Goal: Task Accomplishment & Management: Complete application form

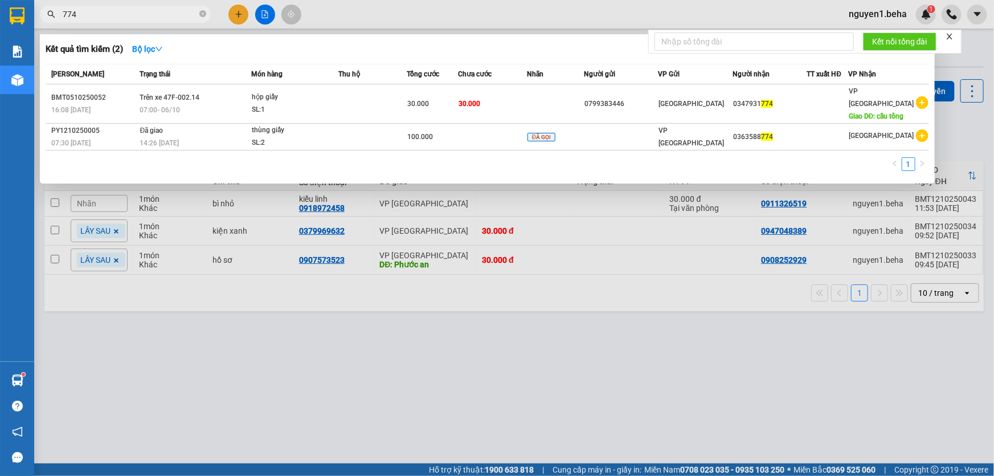
click at [262, 10] on div at bounding box center [497, 238] width 994 height 476
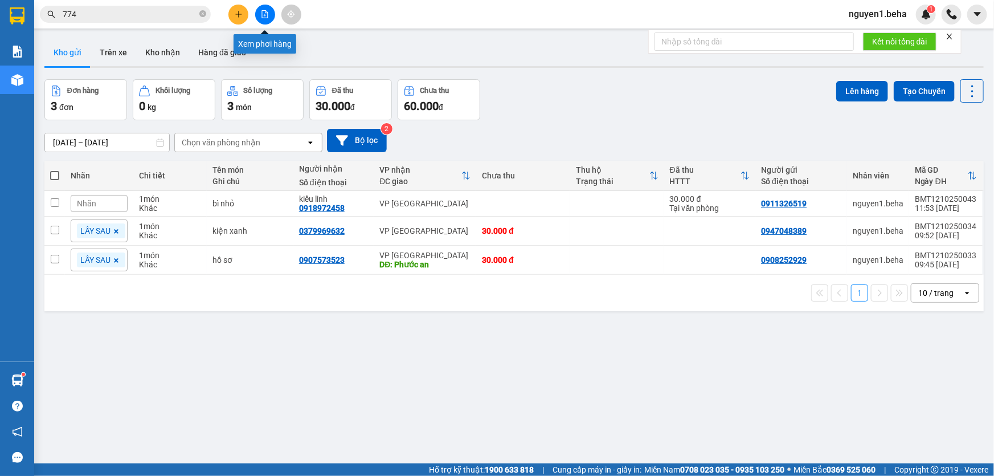
click at [266, 17] on icon "file-add" at bounding box center [265, 14] width 8 height 8
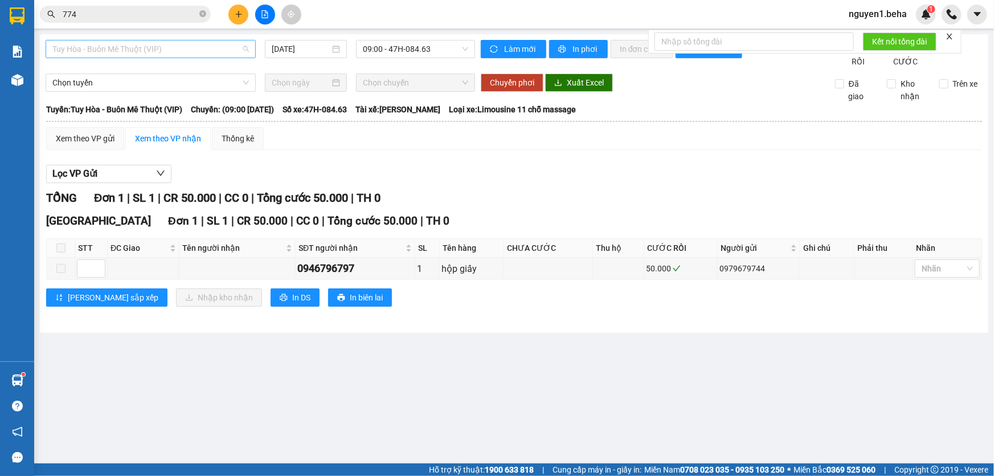
click at [214, 50] on span "Tuy Hòa - Buôn Mê Thuột (VIP)" at bounding box center [150, 48] width 197 height 17
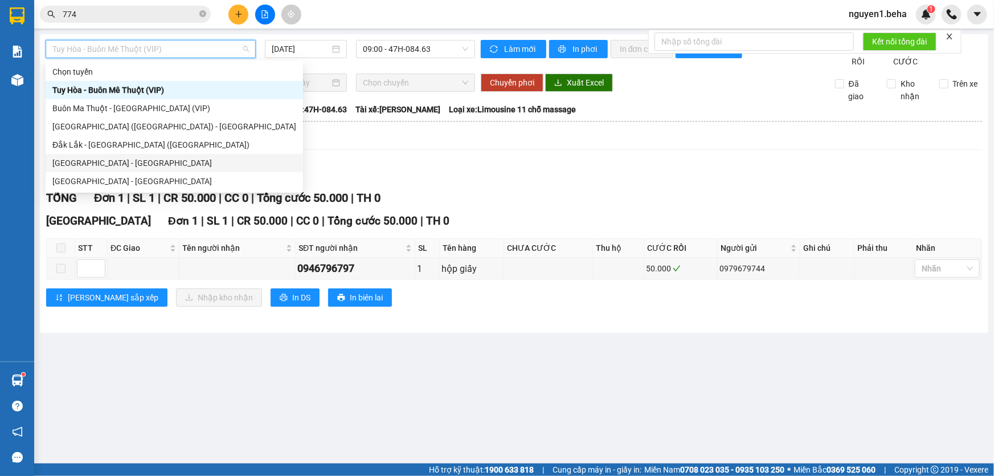
click at [198, 165] on div "[GEOGRAPHIC_DATA] - [GEOGRAPHIC_DATA]" at bounding box center [174, 163] width 244 height 13
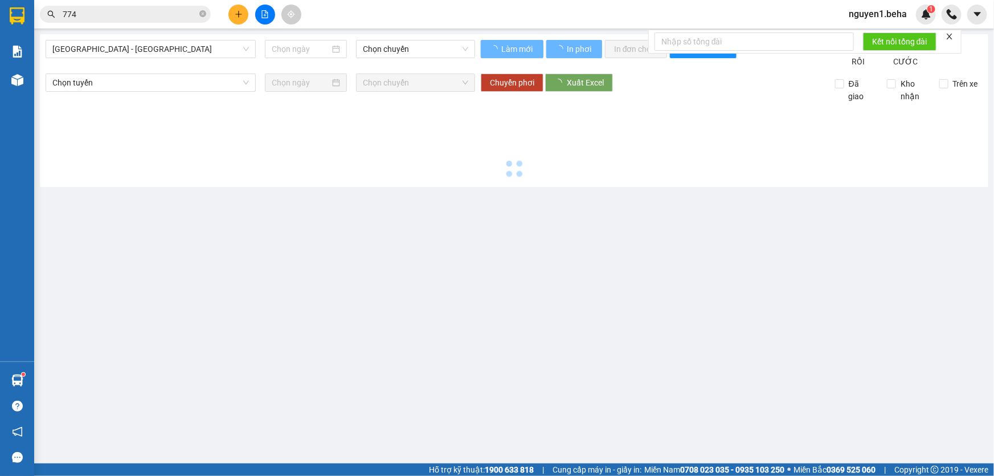
type input "[DATE]"
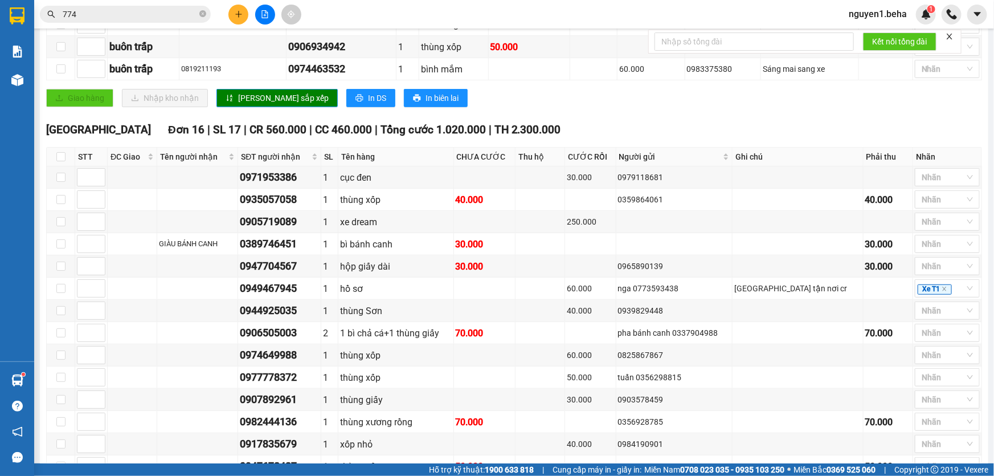
scroll to position [436, 0]
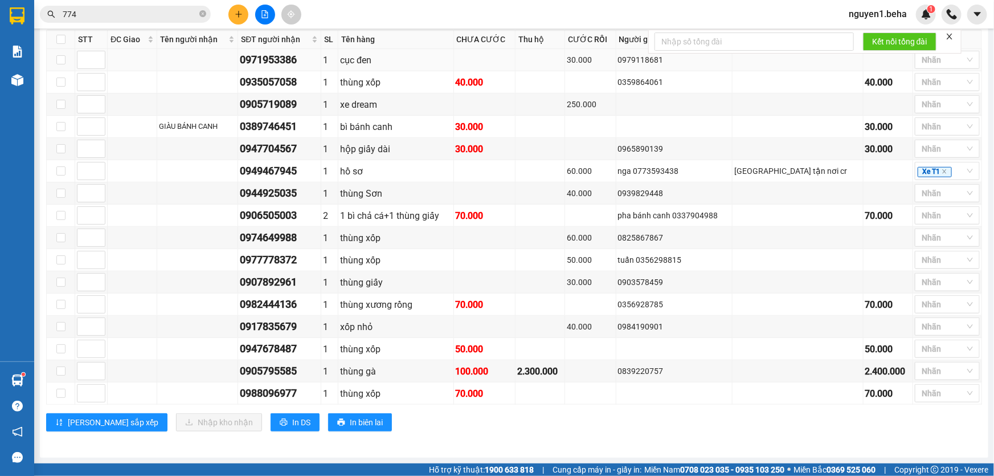
click at [288, 67] on div "0971953386" at bounding box center [279, 60] width 79 height 16
copy div "0971953386"
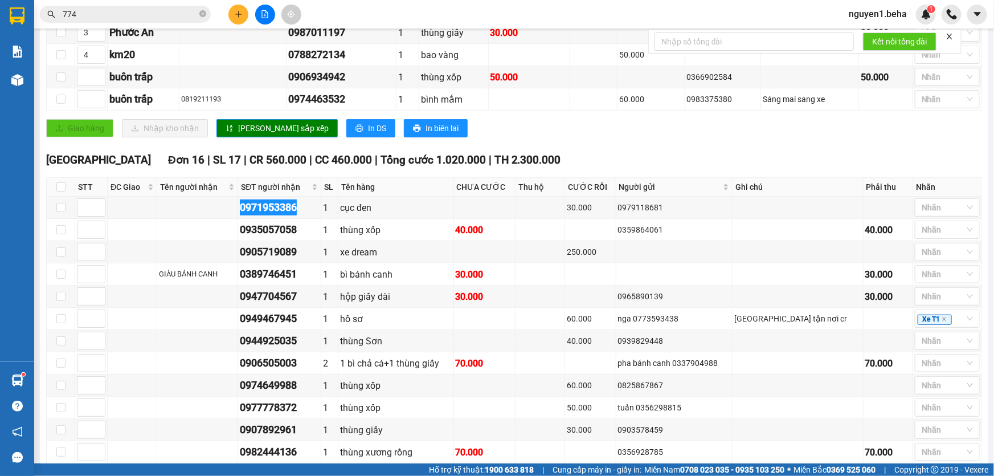
scroll to position [332, 0]
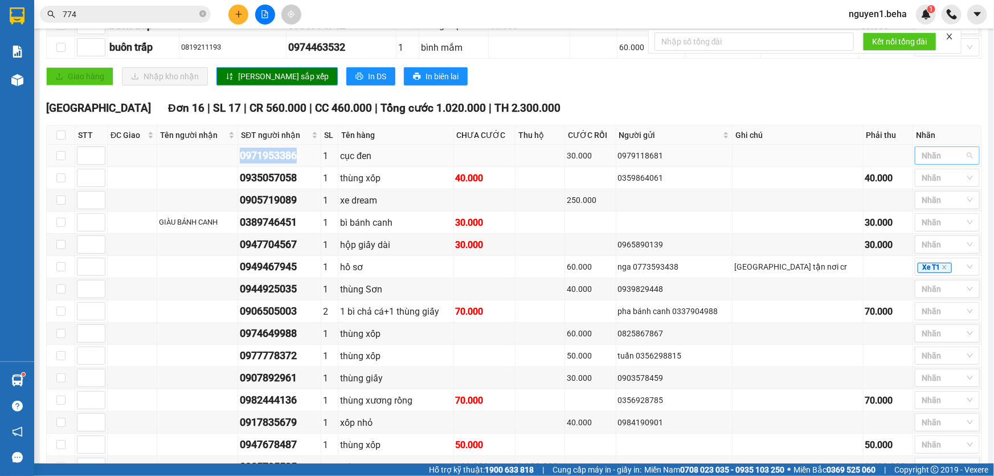
click at [931, 162] on div at bounding box center [942, 156] width 48 height 14
drag, startPoint x: 934, startPoint y: 282, endPoint x: 501, endPoint y: 156, distance: 451.6
click at [934, 282] on div "CH NGHE" at bounding box center [939, 280] width 51 height 13
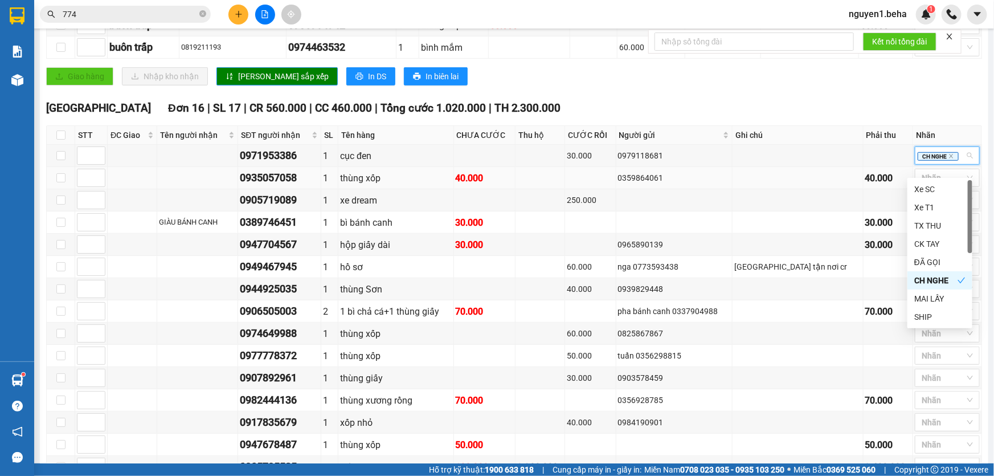
click at [293, 186] on div "0935057058" at bounding box center [279, 178] width 79 height 16
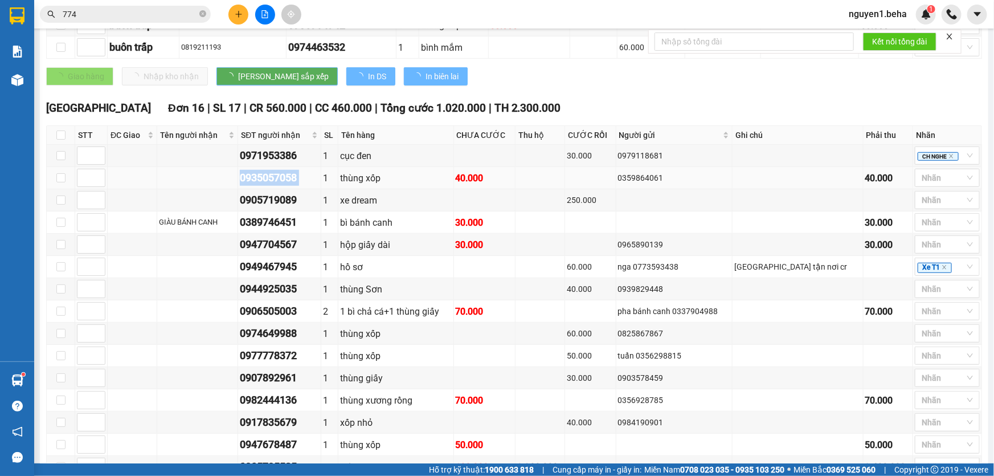
click at [293, 186] on div "0935057058" at bounding box center [279, 178] width 79 height 16
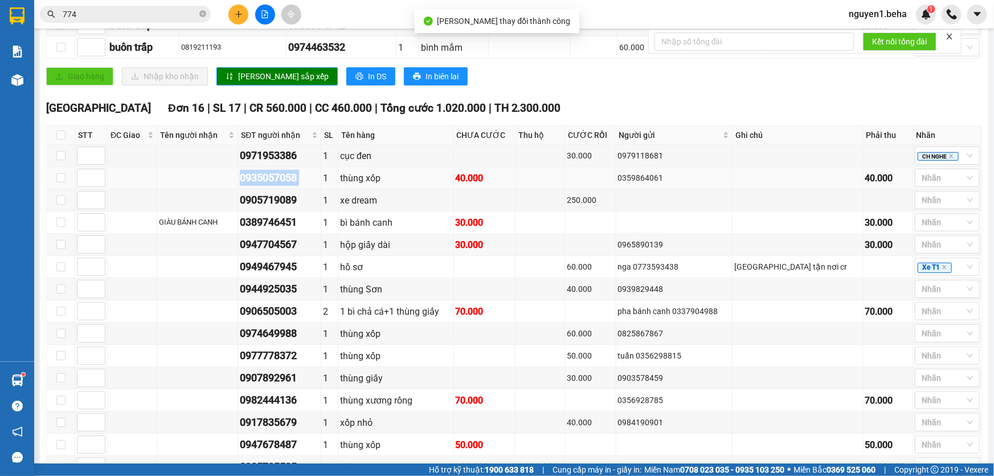
copy div "0935057058"
click at [273, 206] on div "0905719089" at bounding box center [279, 200] width 79 height 16
copy div "0905719089"
click at [927, 185] on div at bounding box center [942, 178] width 48 height 14
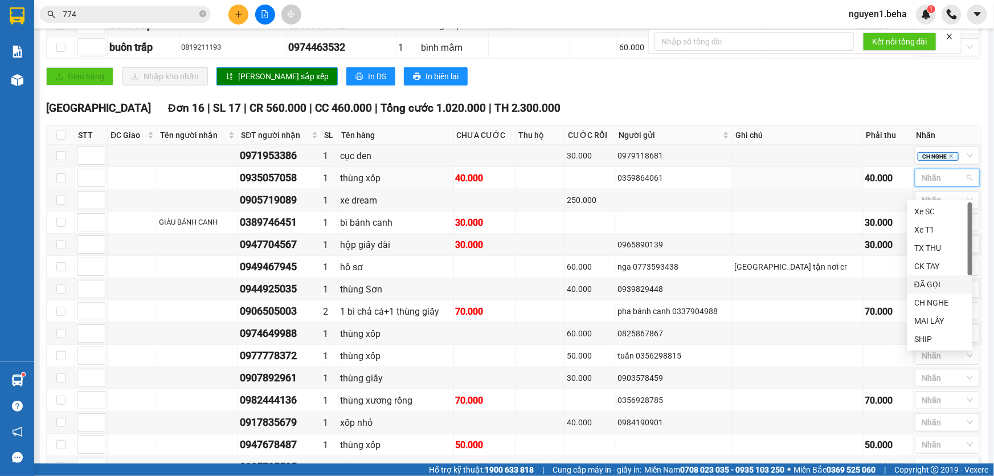
drag, startPoint x: 935, startPoint y: 288, endPoint x: 535, endPoint y: 190, distance: 411.9
click at [935, 289] on div "ĐÃ GỌI" at bounding box center [939, 284] width 51 height 13
click at [309, 204] on div "0905719089" at bounding box center [279, 200] width 79 height 16
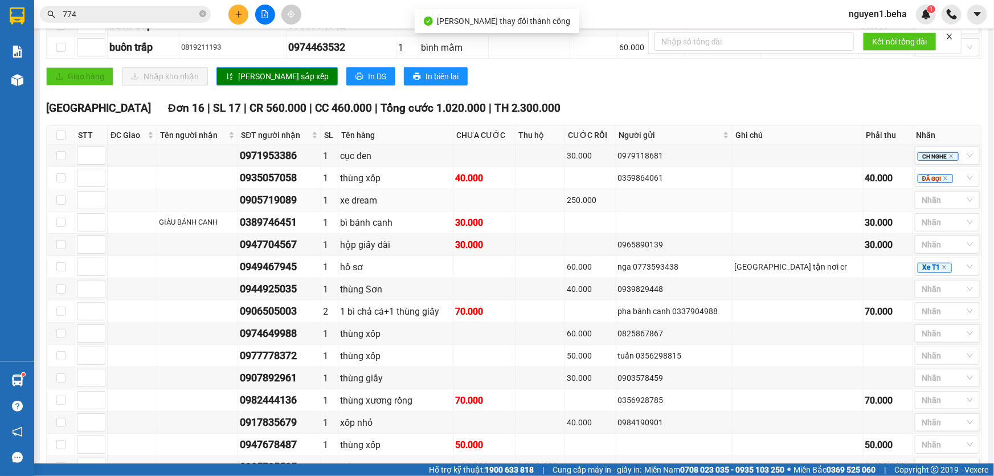
click at [306, 208] on div "0905719089" at bounding box center [279, 200] width 79 height 16
copy div "0905719089"
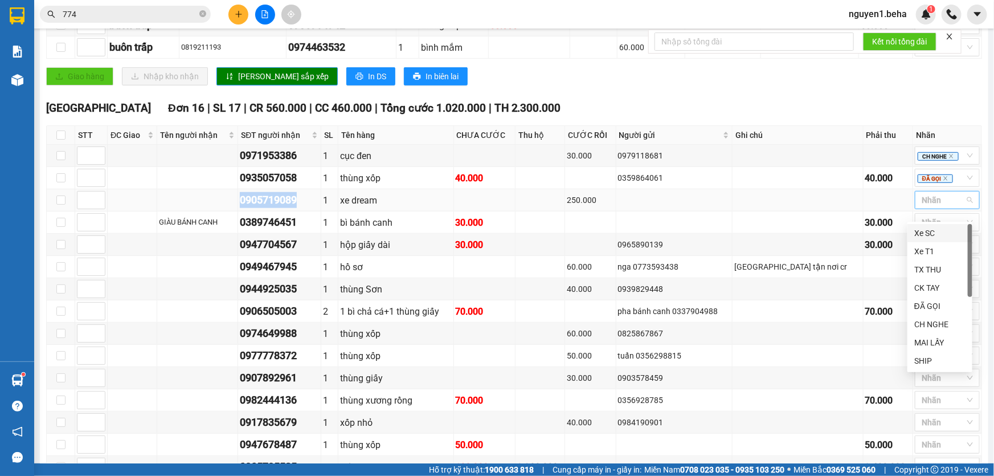
click at [923, 207] on div at bounding box center [942, 200] width 48 height 14
click at [944, 306] on div "ĐÃ GỌI" at bounding box center [939, 306] width 51 height 13
click at [296, 230] on div "0389746451" at bounding box center [279, 222] width 79 height 16
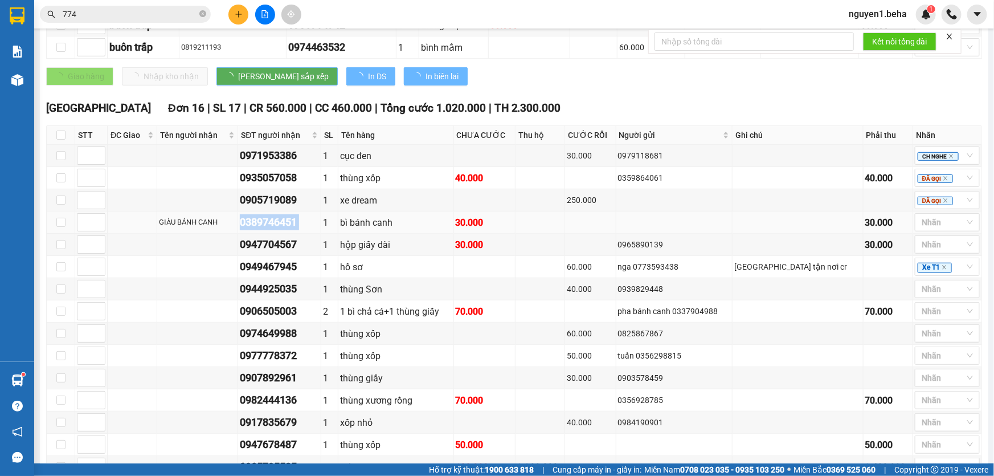
click at [295, 230] on div "0389746451" at bounding box center [279, 222] width 79 height 16
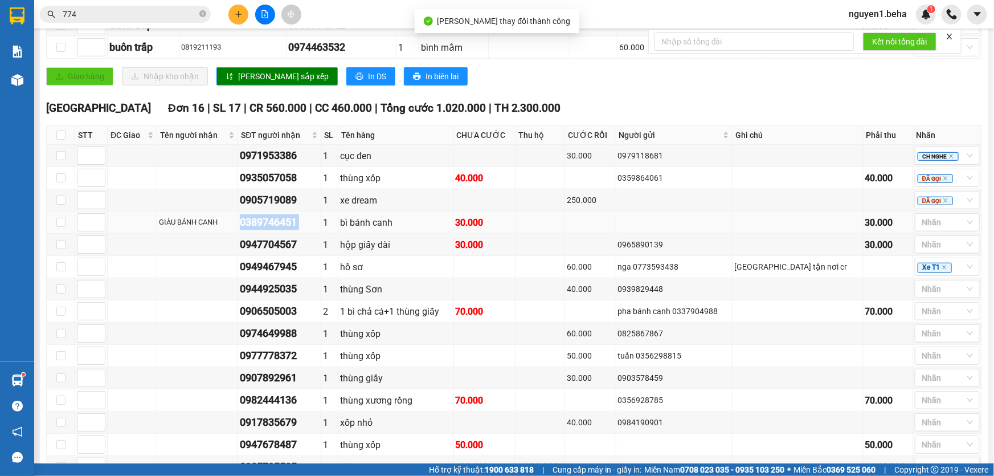
copy div "0389746451"
click at [940, 229] on div at bounding box center [942, 222] width 48 height 14
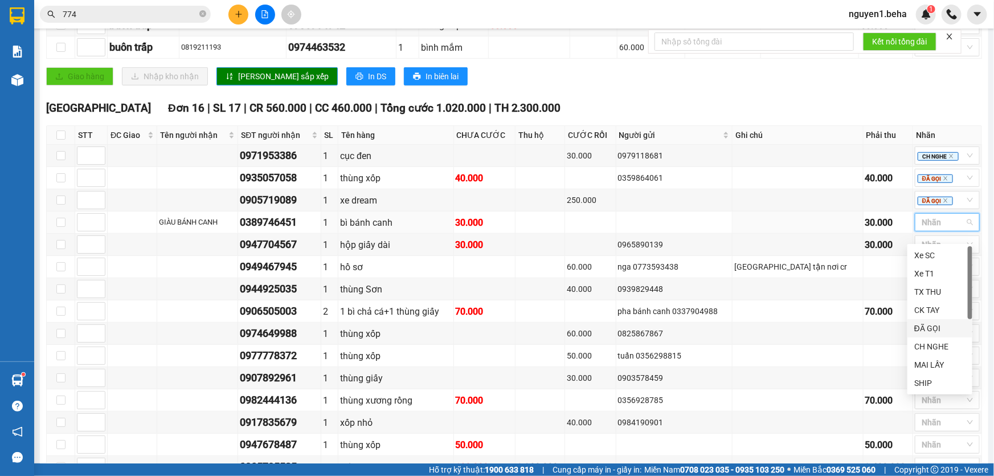
click at [938, 325] on div "ĐÃ GỌI" at bounding box center [939, 328] width 51 height 13
click at [271, 252] on div "0947704567" at bounding box center [279, 244] width 79 height 16
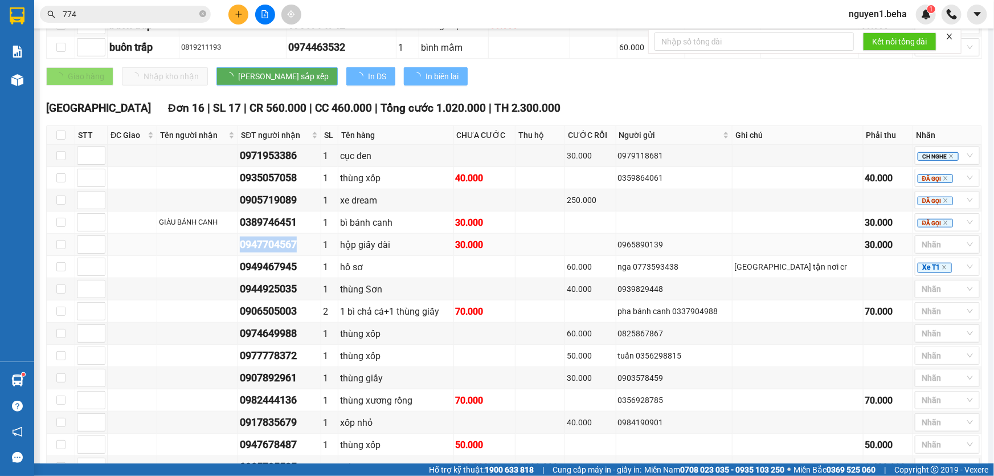
click at [271, 252] on div "0947704567" at bounding box center [279, 244] width 79 height 16
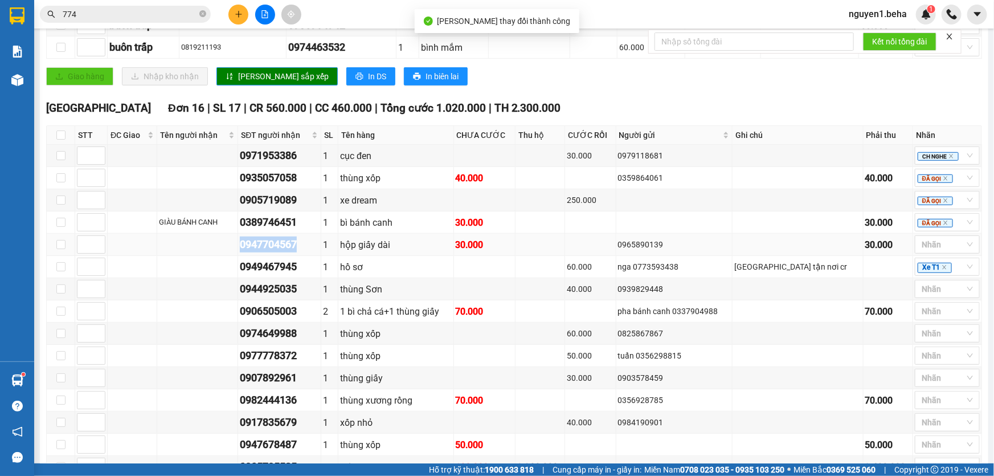
copy div "0947704567"
click at [254, 275] on div "0949467945" at bounding box center [279, 267] width 79 height 16
click at [955, 251] on div at bounding box center [942, 245] width 48 height 14
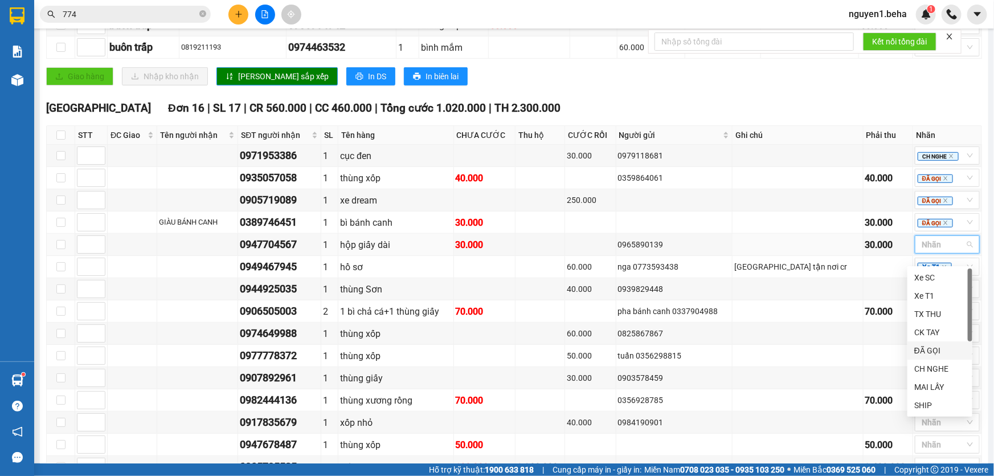
click at [938, 346] on div "ĐÃ GỌI" at bounding box center [939, 350] width 51 height 13
click at [893, 278] on td at bounding box center [889, 267] width 50 height 22
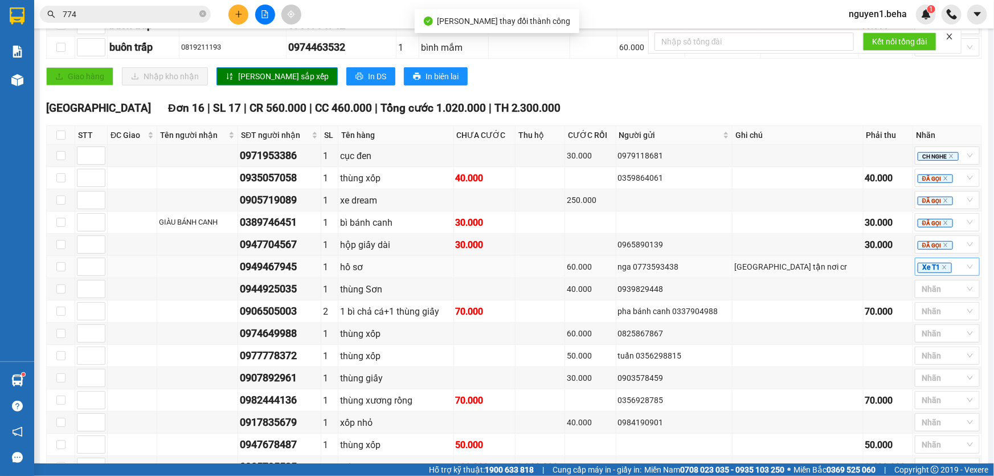
click at [938, 273] on span "Xe T1" at bounding box center [935, 268] width 34 height 10
click at [942, 270] on icon "close" at bounding box center [945, 267] width 6 height 6
click at [616, 244] on td at bounding box center [590, 245] width 51 height 22
click at [944, 247] on icon "close" at bounding box center [946, 245] width 4 height 4
click at [939, 251] on div at bounding box center [942, 245] width 48 height 14
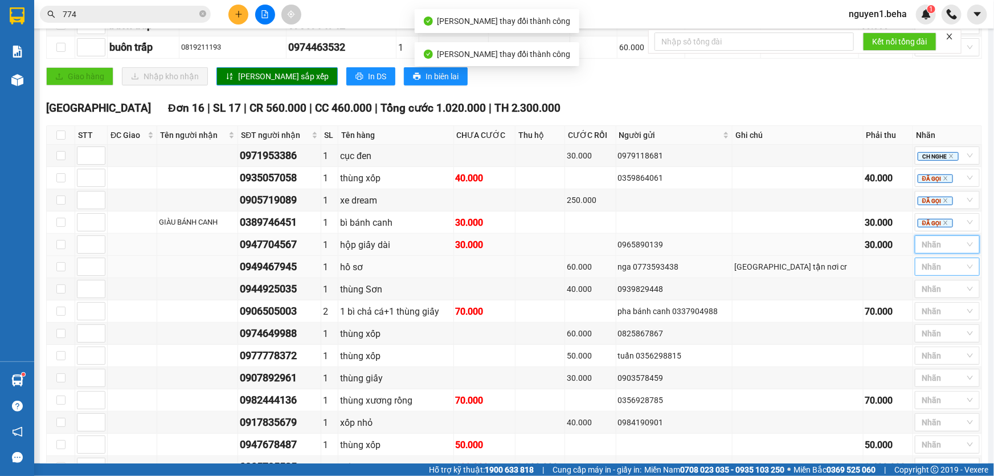
click at [947, 251] on div at bounding box center [942, 245] width 48 height 14
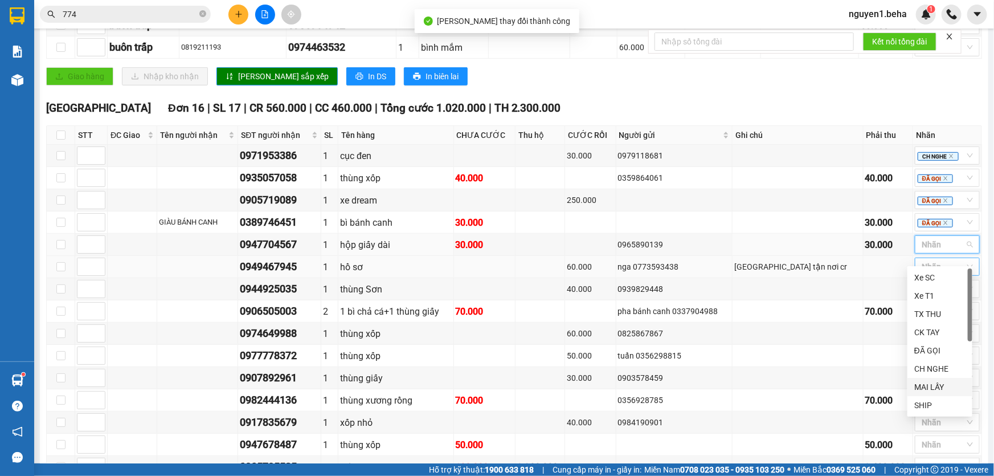
click at [939, 384] on div "MAI LẤY" at bounding box center [939, 387] width 51 height 13
click at [283, 275] on div "0949467945" at bounding box center [279, 267] width 79 height 16
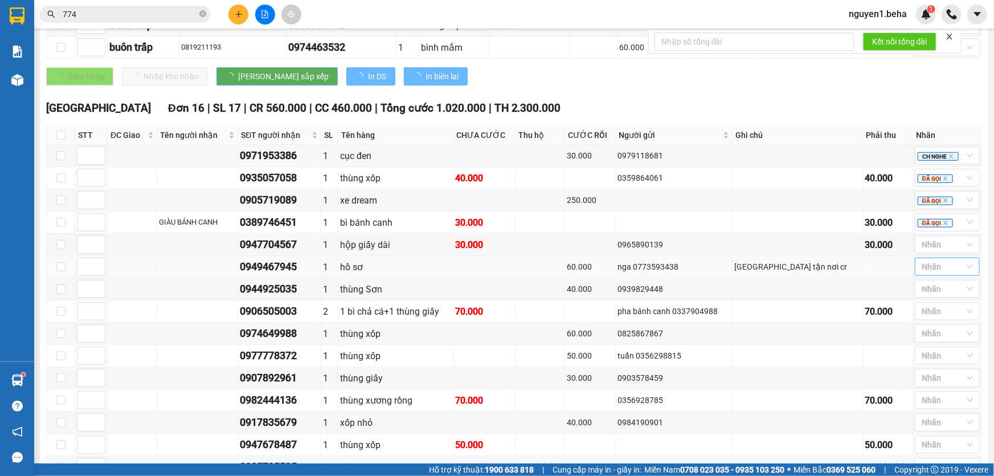
click at [283, 275] on div "0949467945" at bounding box center [279, 267] width 79 height 16
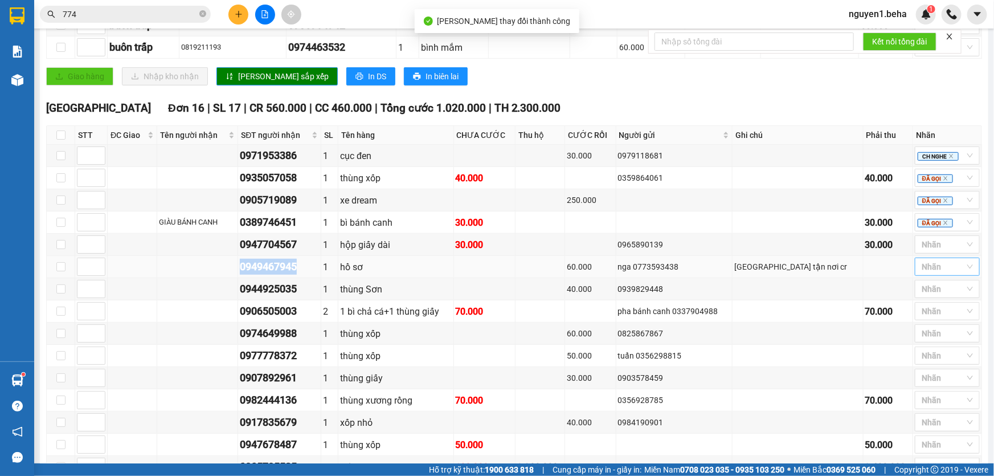
copy div "0949467945"
click at [295, 297] on div "0944925035" at bounding box center [279, 289] width 79 height 16
copy div "0944925035"
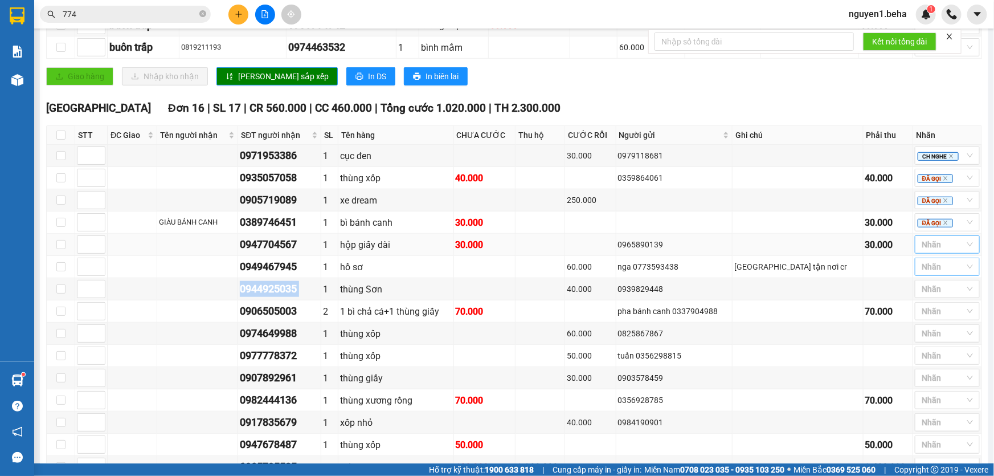
click at [951, 251] on div at bounding box center [942, 245] width 48 height 14
click at [722, 251] on div "0965890139" at bounding box center [674, 244] width 113 height 13
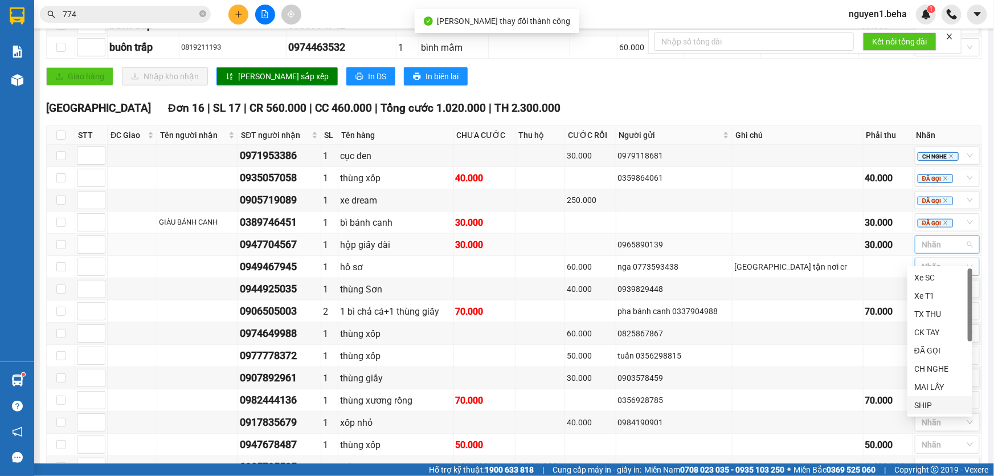
click at [941, 251] on div at bounding box center [942, 245] width 48 height 14
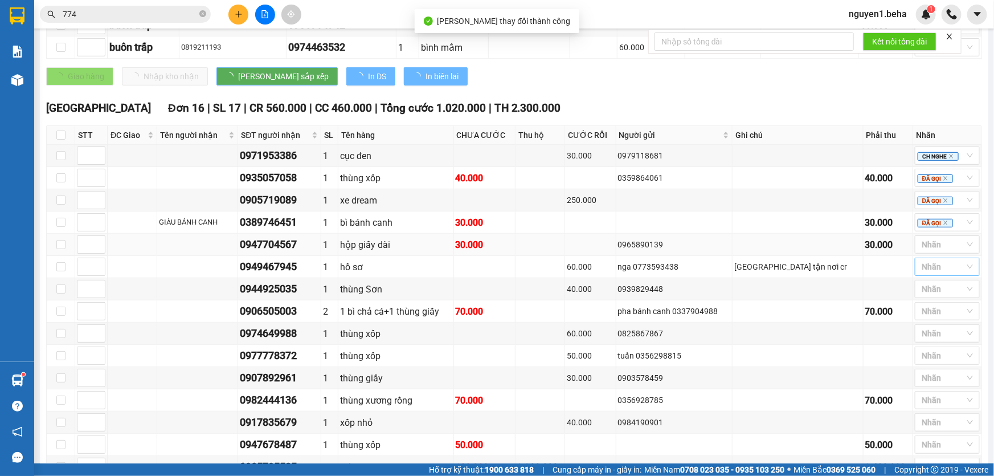
click at [694, 243] on td "0965890139" at bounding box center [674, 245] width 117 height 22
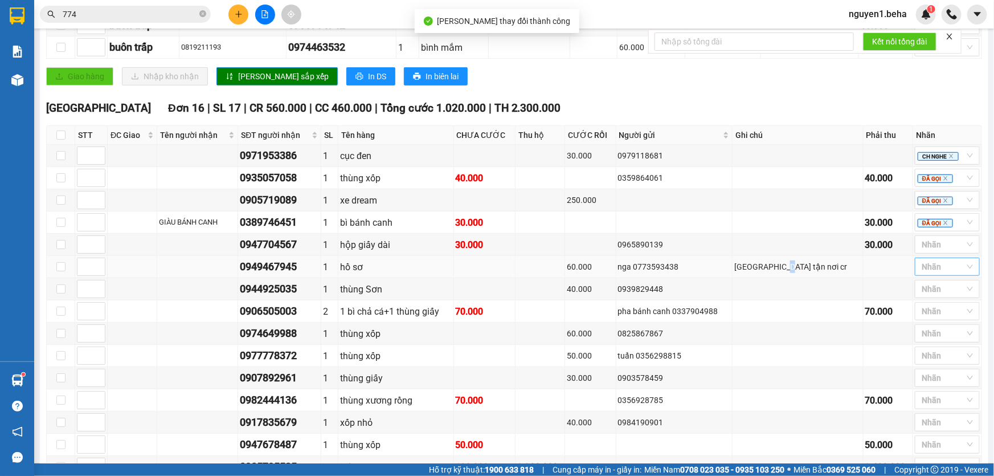
click at [826, 273] on div "[GEOGRAPHIC_DATA] tận nơi cr" at bounding box center [797, 266] width 126 height 13
click at [131, 8] on input "774" at bounding box center [130, 14] width 134 height 13
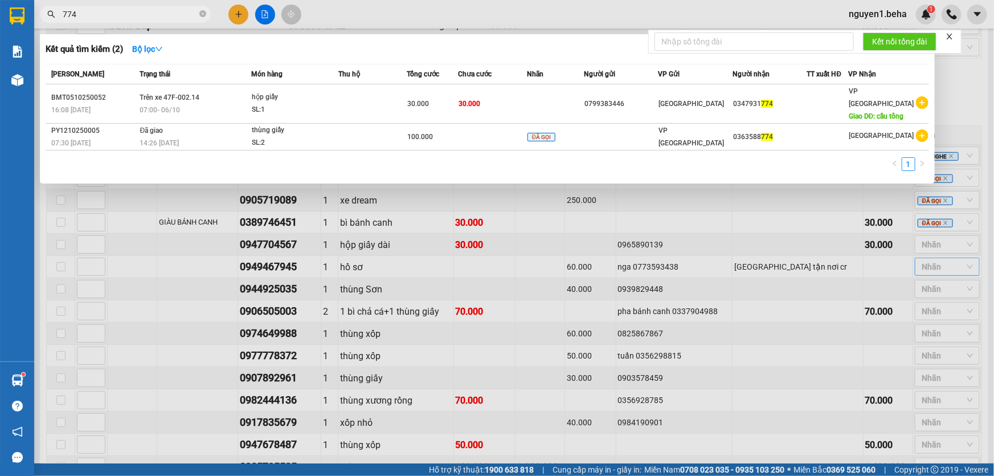
click at [131, 8] on input "774" at bounding box center [130, 14] width 134 height 13
paste input "0944925035"
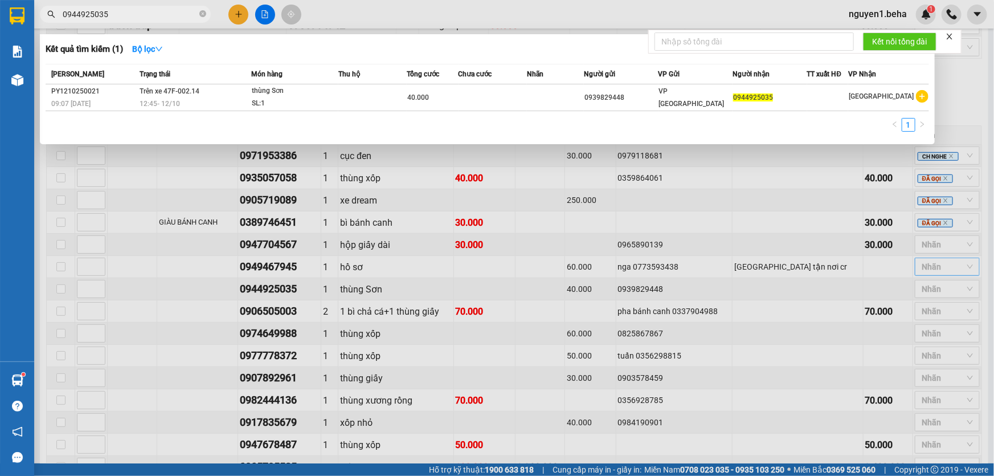
click at [158, 10] on input "0944925035" at bounding box center [130, 14] width 134 height 13
paste input "text"
click at [141, 11] on input "0944925035" at bounding box center [130, 14] width 134 height 13
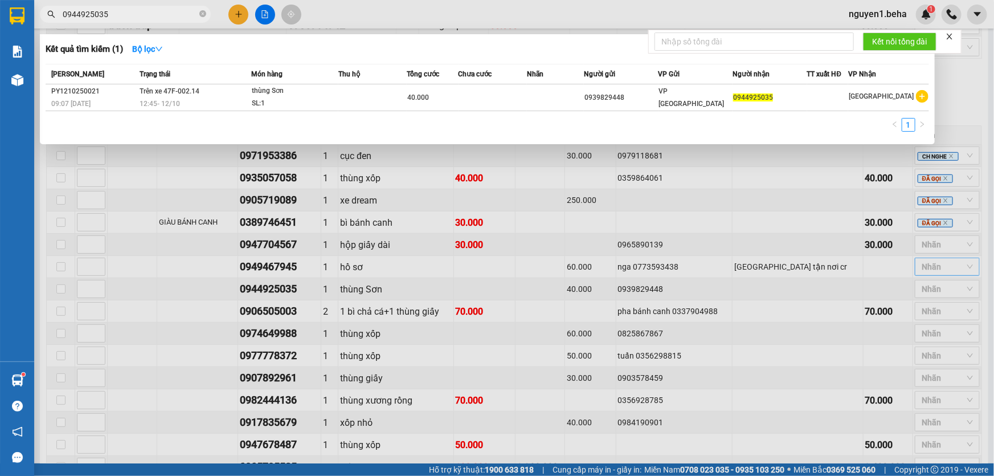
click at [141, 12] on input "0944925035" at bounding box center [130, 14] width 134 height 13
paste input "946794"
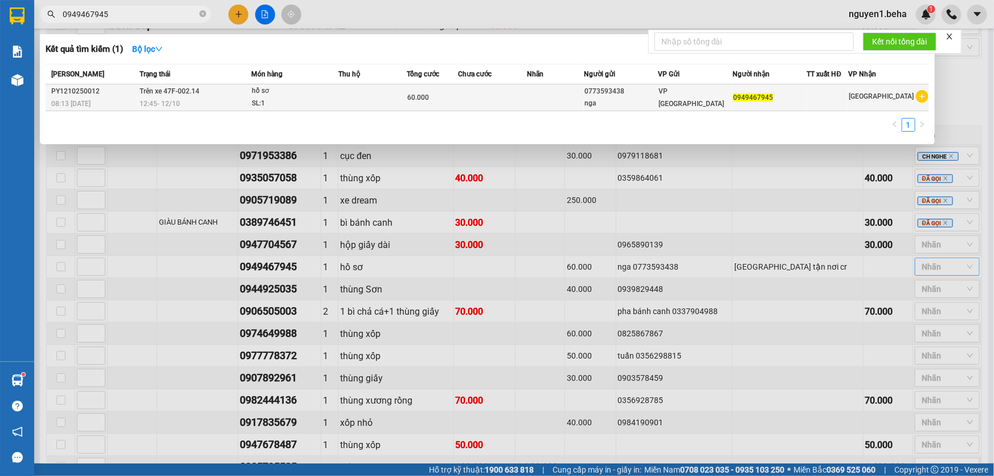
type input "0949467945"
click at [261, 99] on div "SL: 1" at bounding box center [294, 103] width 85 height 13
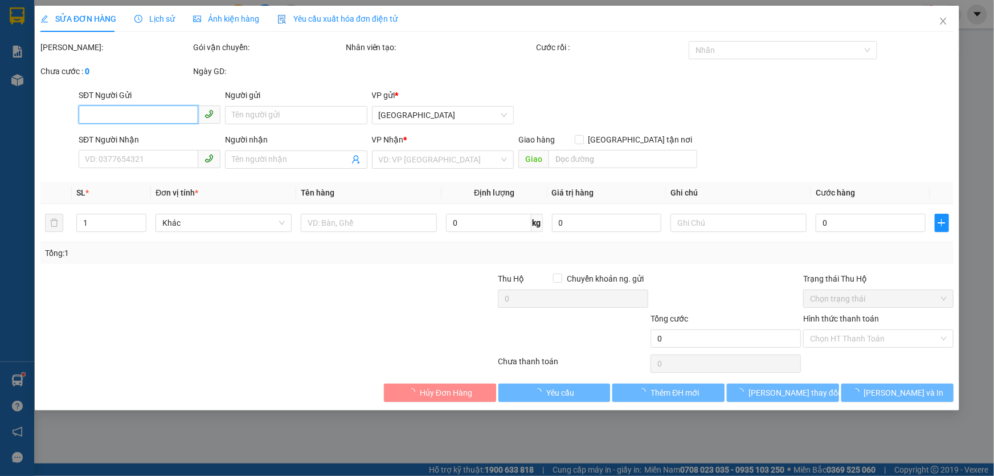
type input "0773593438"
type input "nga"
type input "0949467945"
type input "60.000"
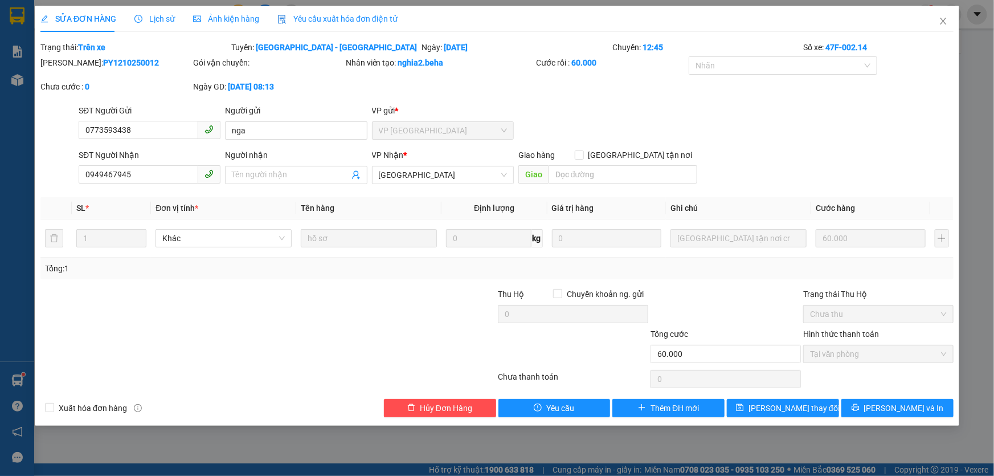
click at [211, 22] on span "Ảnh kiện hàng" at bounding box center [226, 18] width 66 height 9
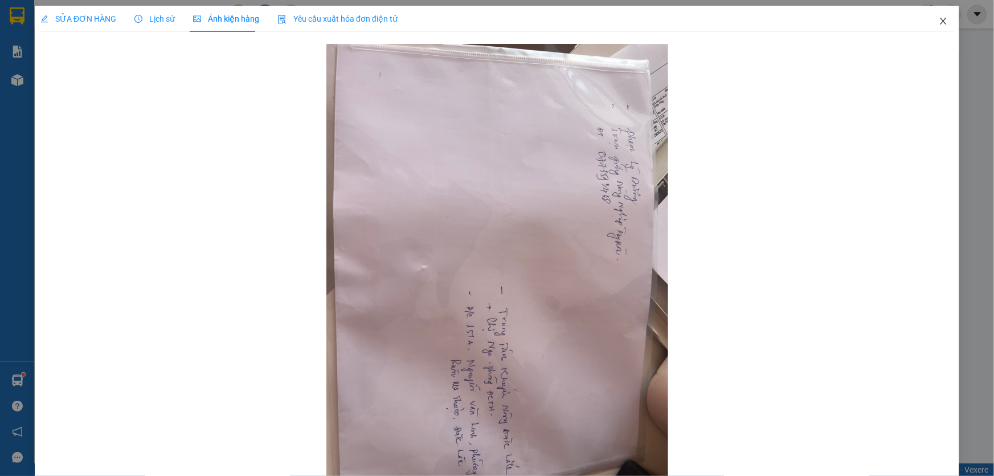
click at [939, 24] on icon "close" at bounding box center [943, 21] width 9 height 9
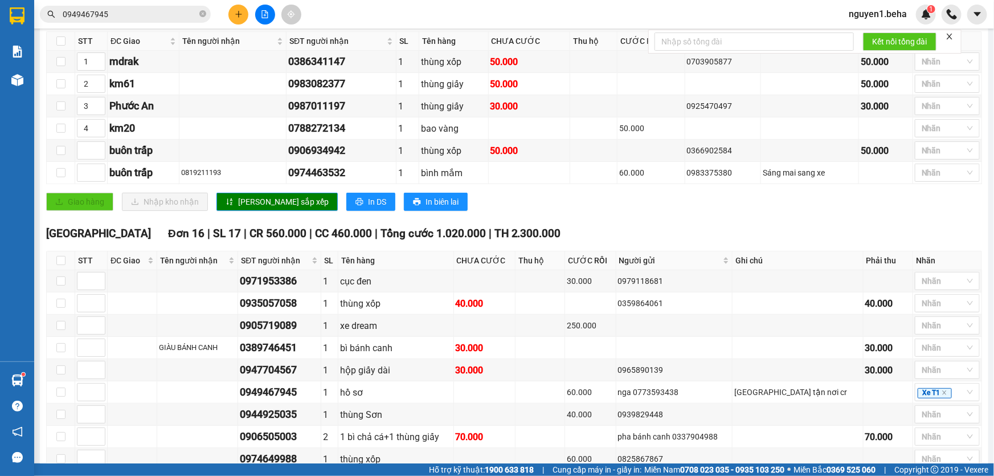
scroll to position [51, 0]
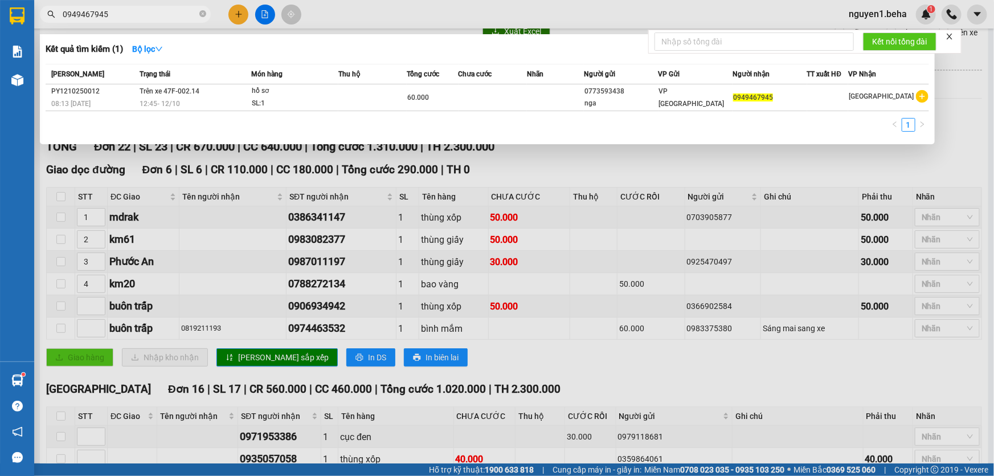
click at [127, 21] on span "0949467945" at bounding box center [125, 14] width 171 height 17
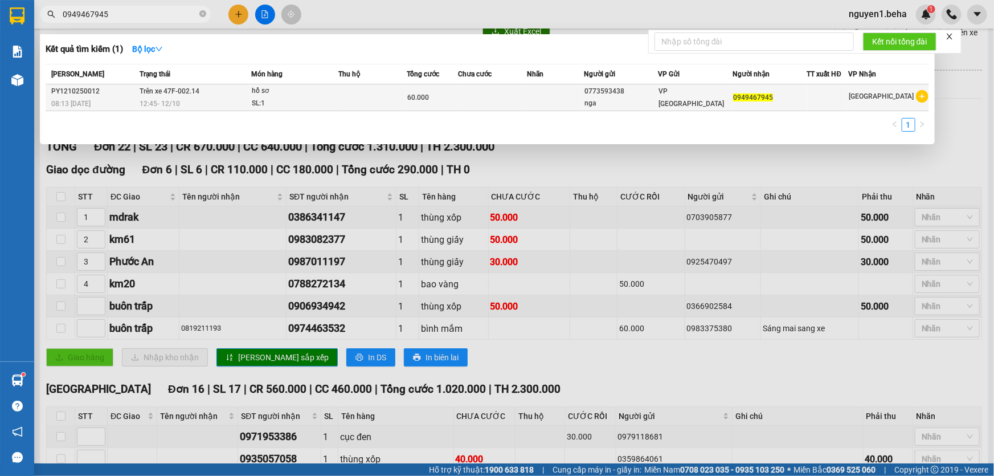
click at [337, 105] on div "SL: 1" at bounding box center [294, 103] width 85 height 13
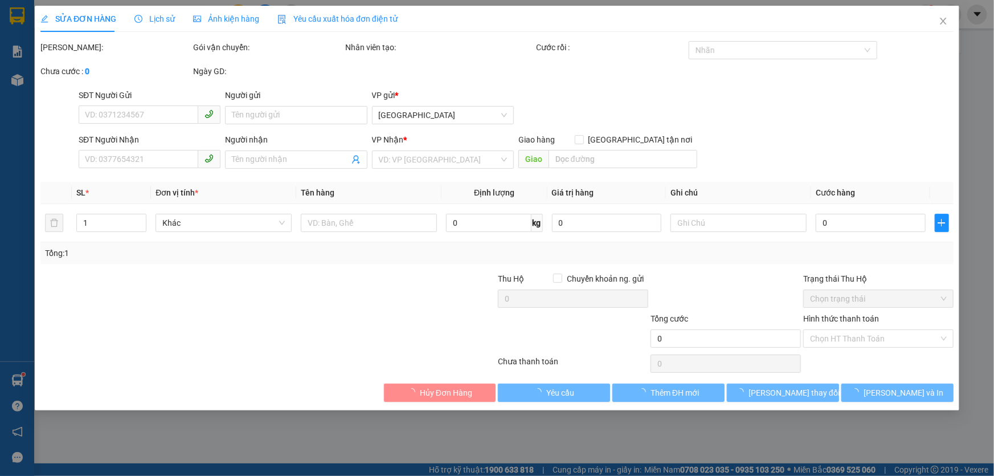
type input "0773593438"
type input "nga"
type input "0949467945"
type input "60.000"
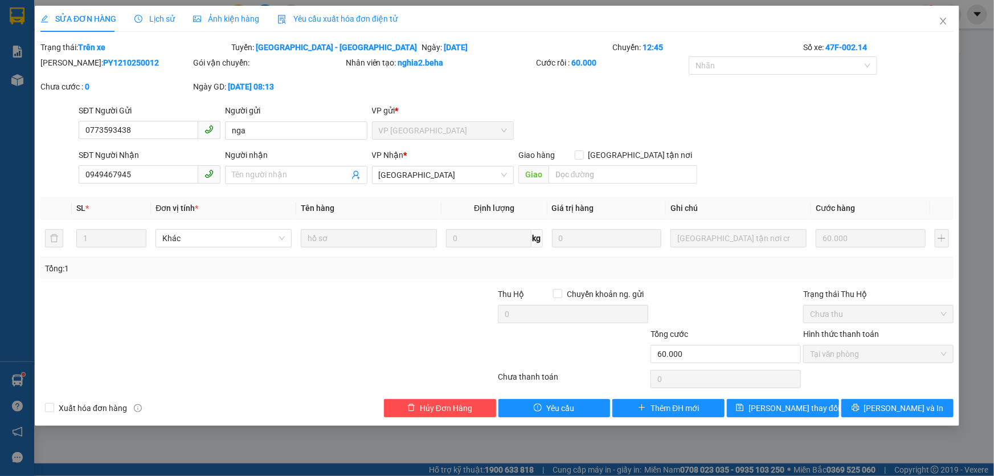
click at [207, 7] on div "Ảnh kiện hàng" at bounding box center [226, 19] width 66 height 26
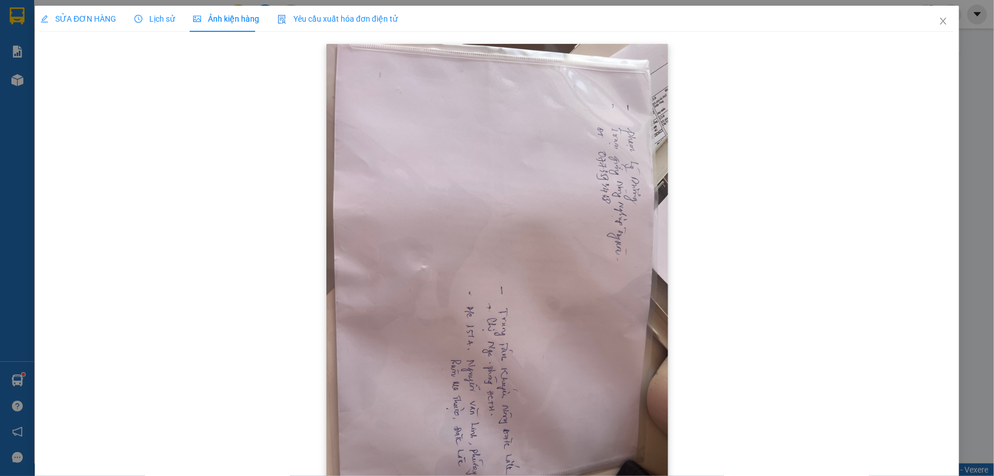
scroll to position [49, 0]
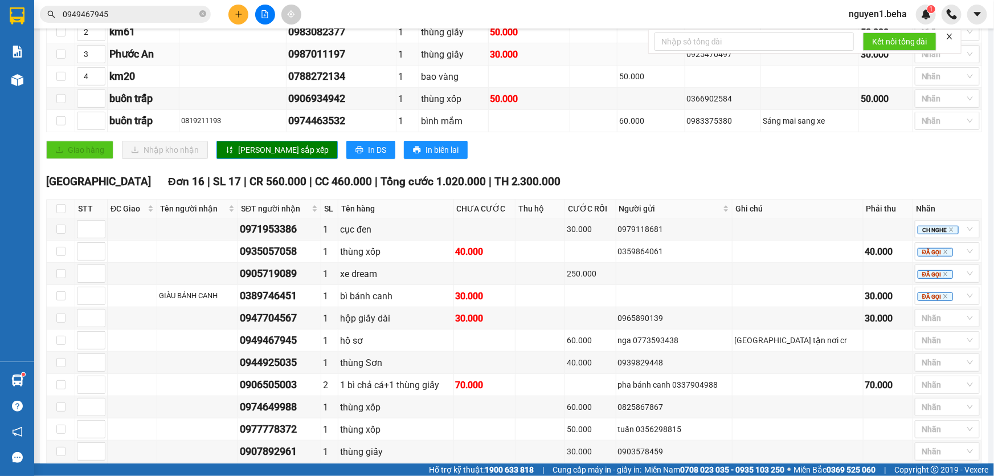
scroll to position [362, 0]
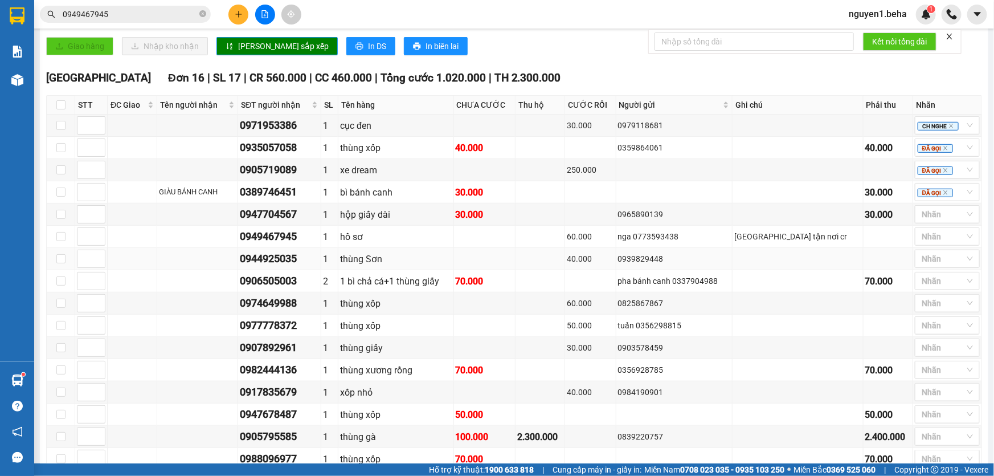
click at [296, 267] on div "0944925035" at bounding box center [279, 259] width 79 height 16
copy div "0944925035"
click at [934, 243] on div at bounding box center [942, 237] width 48 height 14
click at [942, 394] on div "SHIP" at bounding box center [939, 397] width 51 height 13
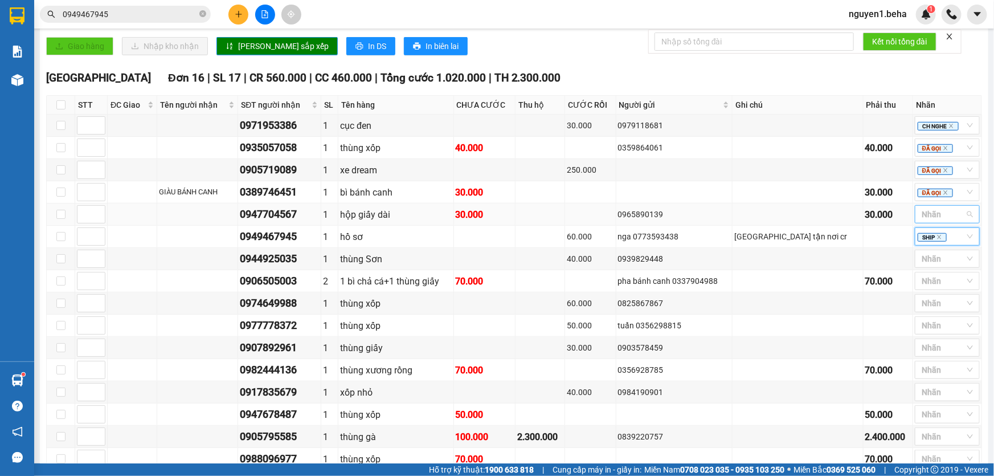
click at [928, 221] on div at bounding box center [942, 214] width 48 height 14
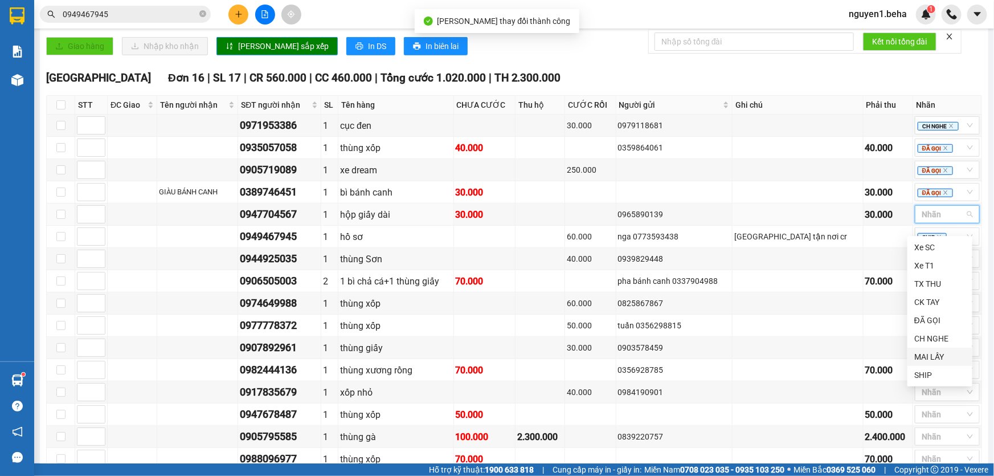
click at [941, 354] on div "MAI LẤY" at bounding box center [939, 356] width 51 height 13
click at [843, 270] on td at bounding box center [798, 259] width 130 height 22
click at [930, 265] on div at bounding box center [942, 259] width 48 height 14
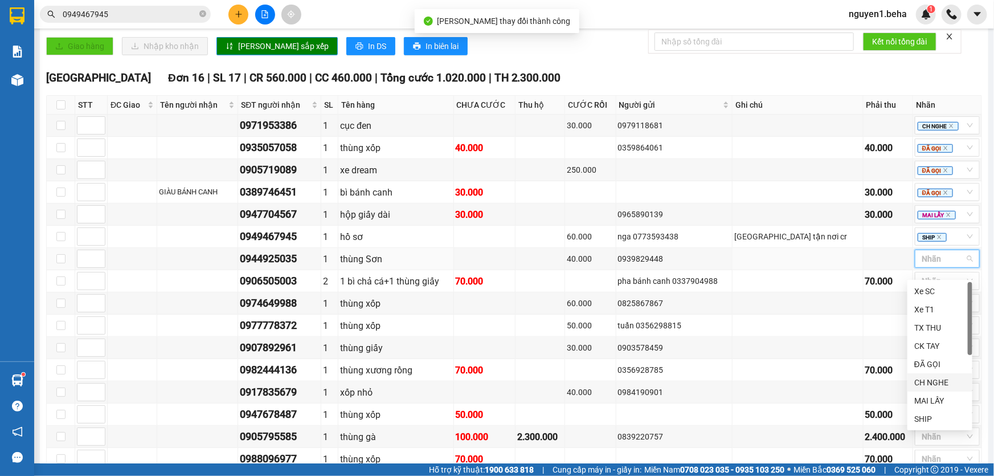
click at [939, 379] on div "CH NGHE" at bounding box center [939, 382] width 51 height 13
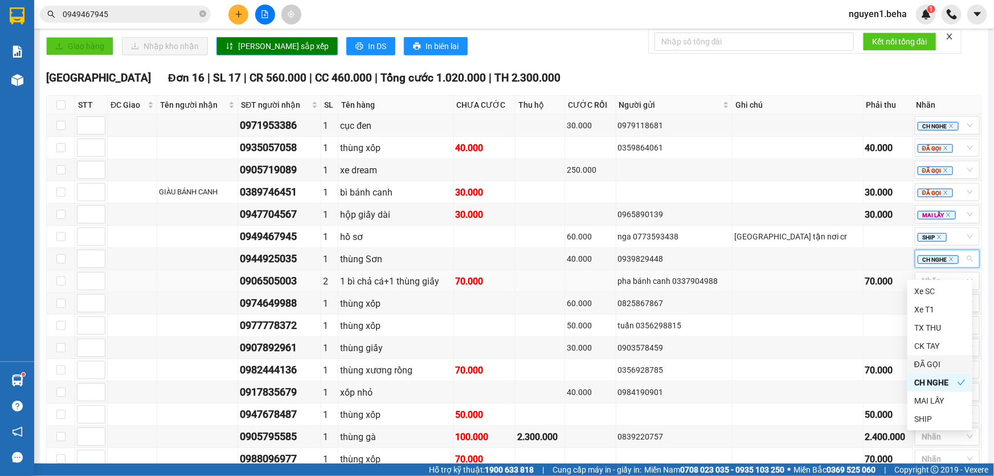
click at [304, 289] on div "0906505003" at bounding box center [279, 281] width 79 height 16
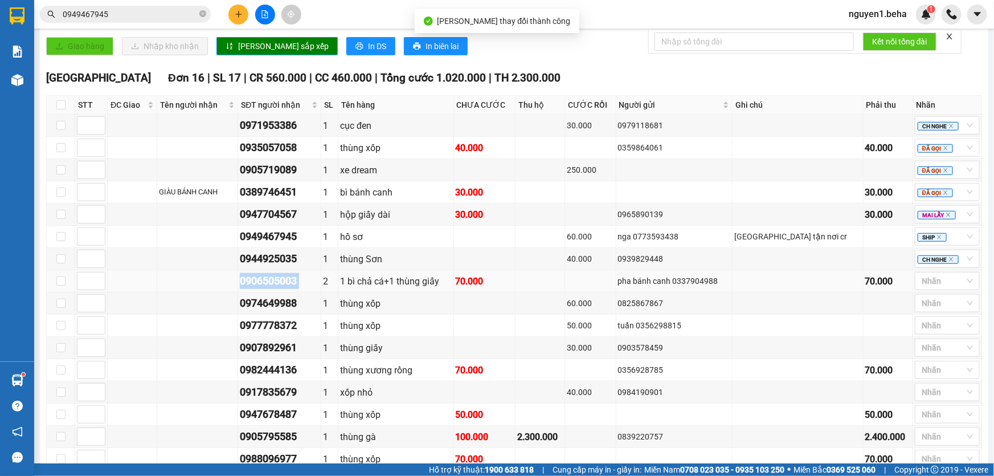
click at [304, 289] on div "0906505003" at bounding box center [279, 281] width 79 height 16
copy div "0906505003"
click at [614, 265] on div "40.000" at bounding box center [590, 258] width 47 height 13
click at [933, 290] on div "Nhãn" at bounding box center [947, 281] width 65 height 18
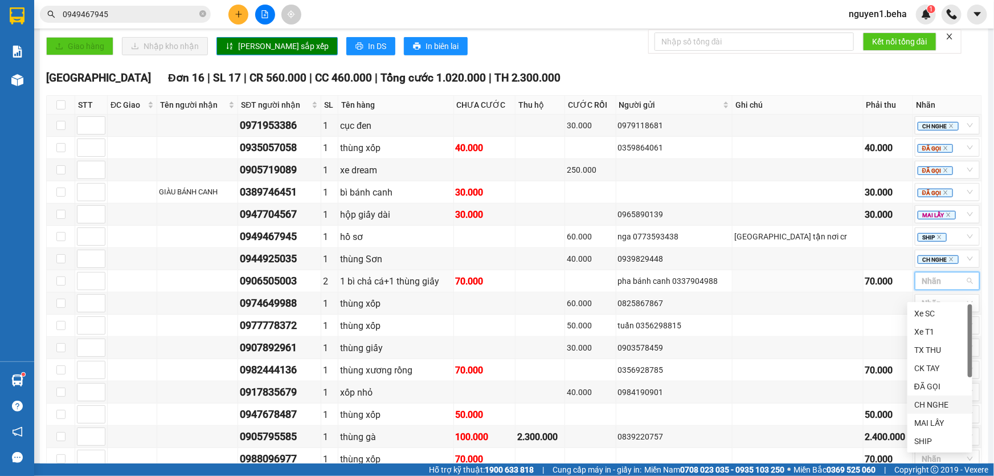
click at [933, 400] on div "CH NGHE" at bounding box center [939, 404] width 51 height 13
click at [448, 303] on td "thùng xốp" at bounding box center [395, 303] width 115 height 22
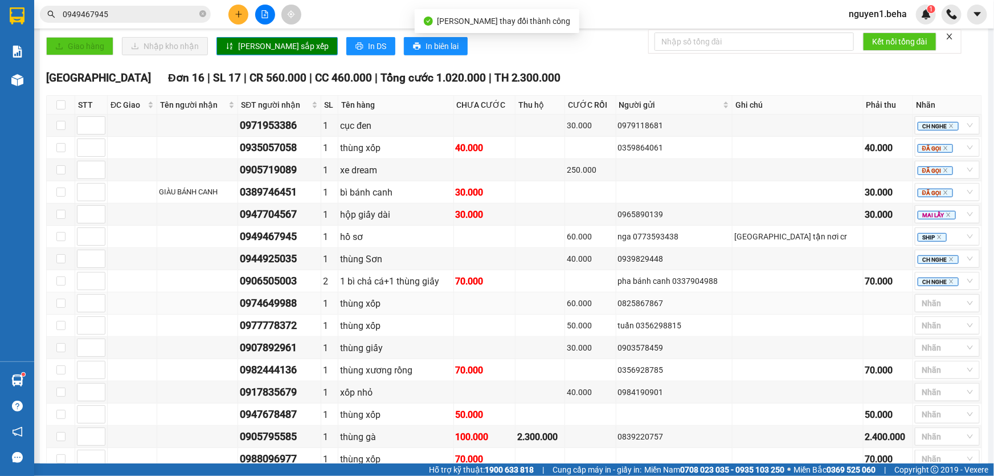
click at [292, 311] on div "0974649988" at bounding box center [279, 303] width 79 height 16
click at [305, 333] on div "0977778372" at bounding box center [279, 325] width 79 height 16
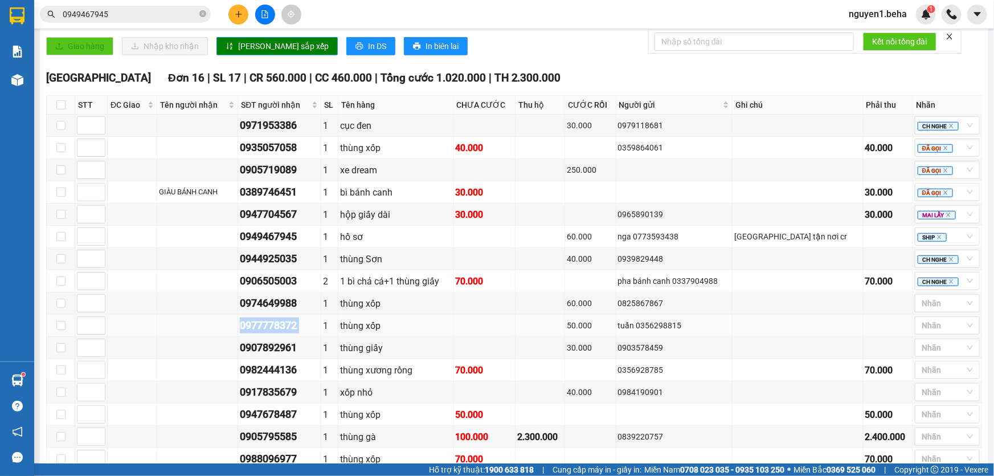
click at [305, 333] on div "0977778372" at bounding box center [279, 325] width 79 height 16
click at [940, 310] on div at bounding box center [942, 303] width 48 height 14
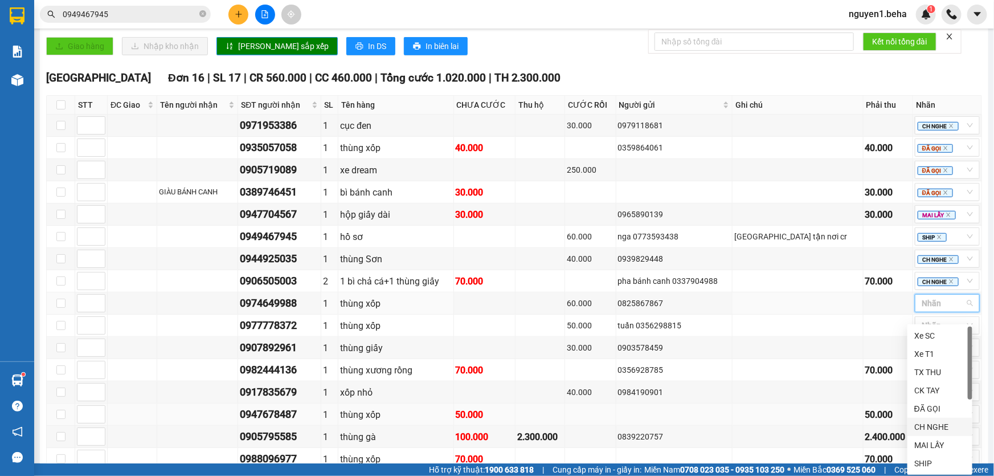
drag, startPoint x: 937, startPoint y: 424, endPoint x: 899, endPoint y: 427, distance: 37.8
click at [936, 424] on div "CH NGHE" at bounding box center [939, 426] width 51 height 13
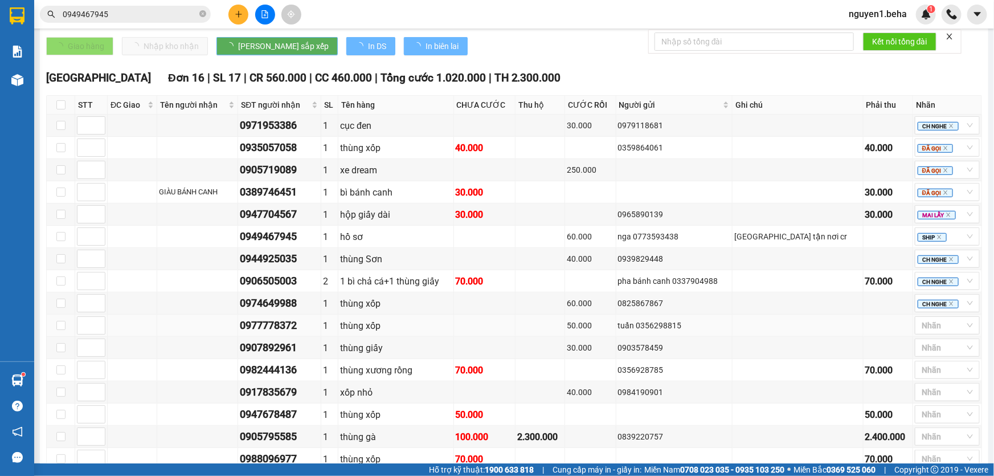
click at [731, 332] on div "tuấn 0356298815" at bounding box center [674, 325] width 113 height 13
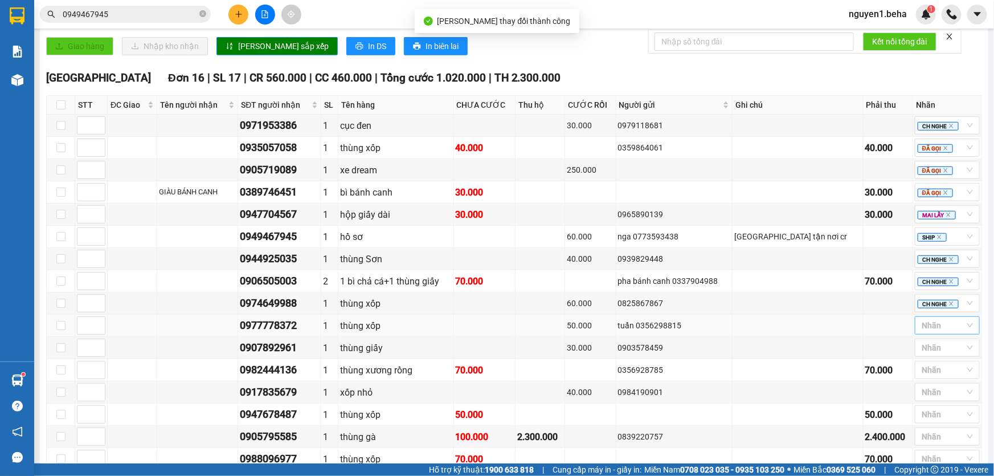
click at [935, 330] on div at bounding box center [942, 325] width 48 height 14
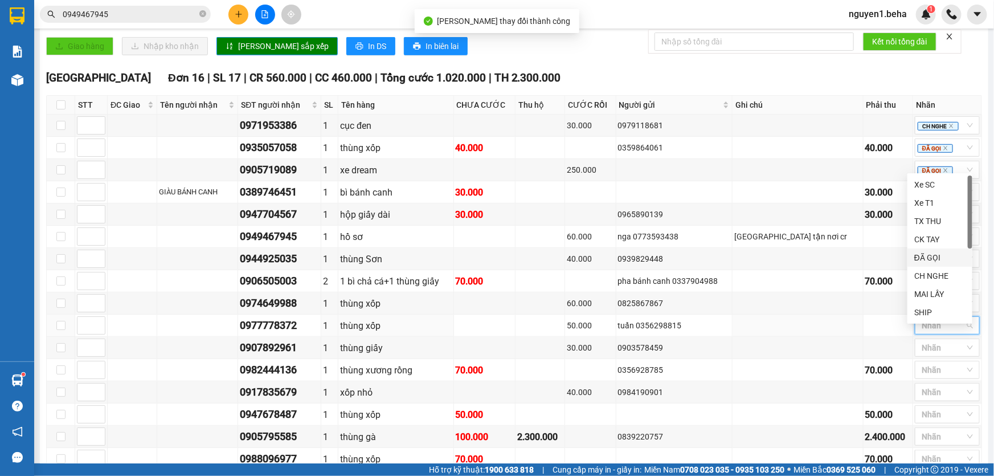
click at [929, 261] on div "ĐÃ GỌI" at bounding box center [939, 257] width 51 height 13
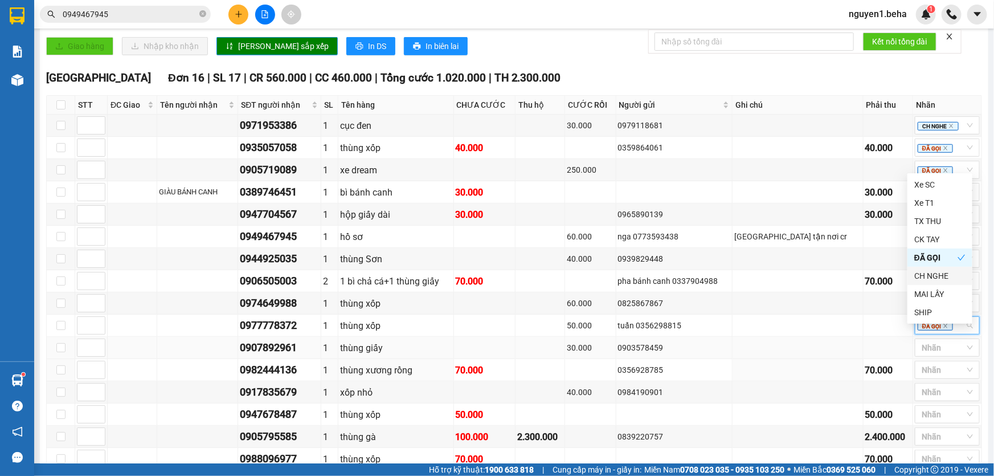
click at [285, 355] on div "0907892961" at bounding box center [279, 348] width 79 height 16
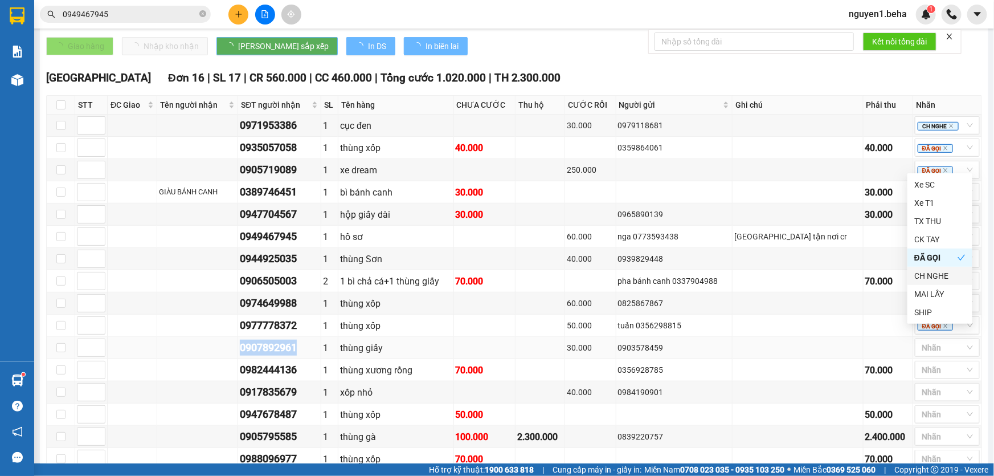
click at [285, 355] on div "0907892961" at bounding box center [279, 348] width 79 height 16
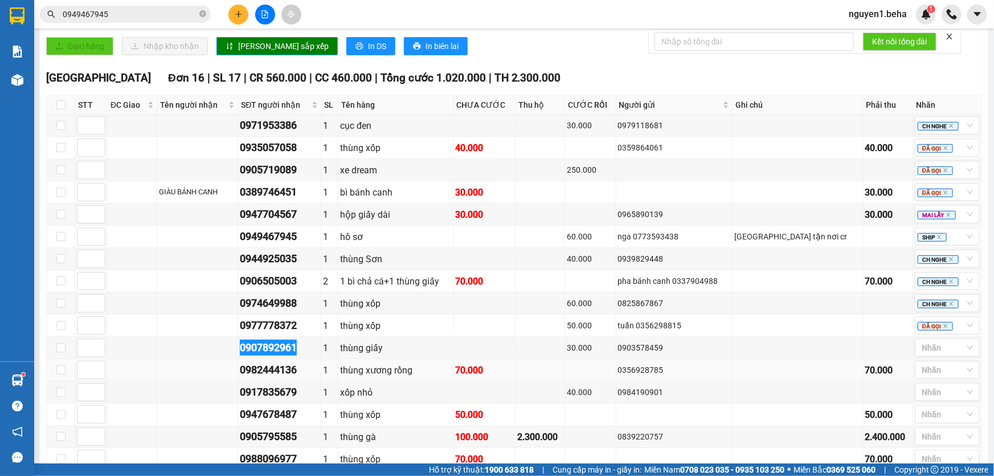
scroll to position [436, 0]
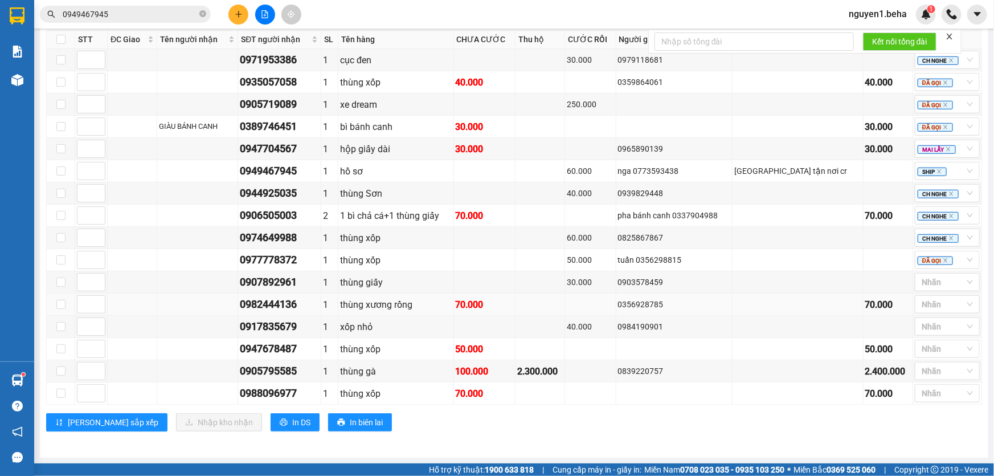
click at [298, 306] on div "0982444136" at bounding box center [279, 304] width 79 height 16
click at [929, 281] on div at bounding box center [942, 282] width 48 height 14
click at [933, 379] on div "ĐÃ GỌI" at bounding box center [939, 379] width 51 height 13
click at [285, 303] on div "0982444136" at bounding box center [279, 304] width 79 height 16
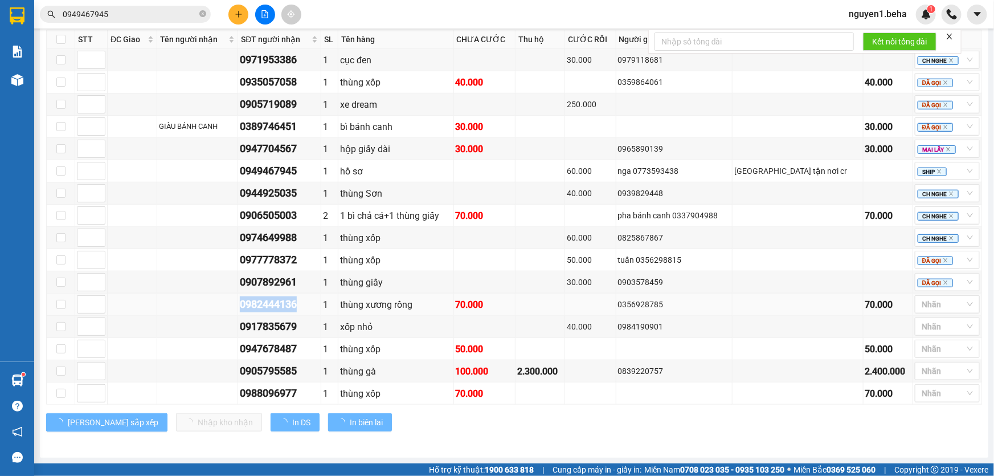
click at [285, 303] on div "0982444136" at bounding box center [279, 304] width 79 height 16
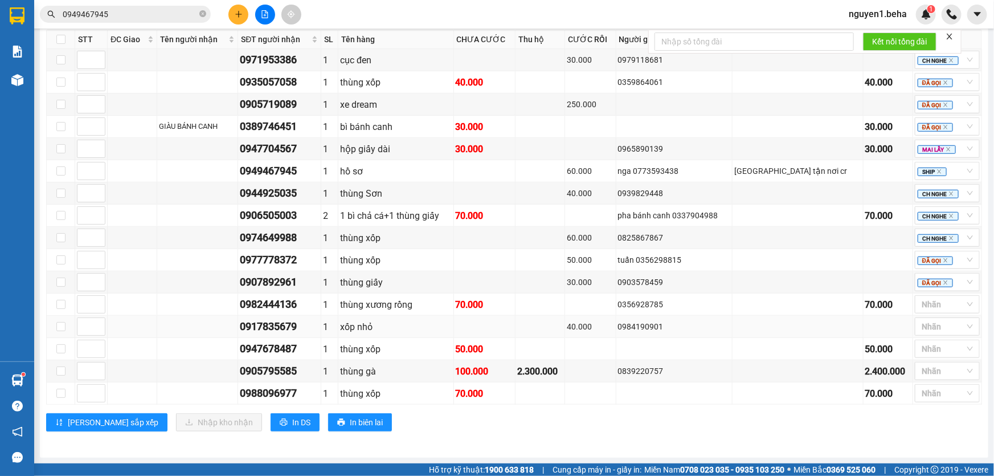
click at [277, 329] on div "0917835679" at bounding box center [279, 326] width 79 height 16
click at [939, 303] on div at bounding box center [942, 304] width 48 height 14
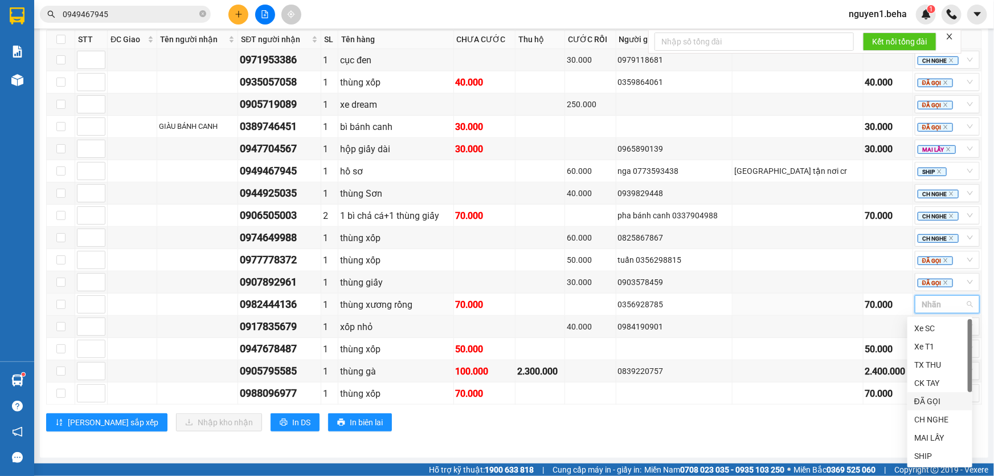
click at [940, 400] on div "ĐÃ GỌI" at bounding box center [939, 401] width 51 height 13
click at [302, 355] on div "0947678487" at bounding box center [279, 349] width 79 height 16
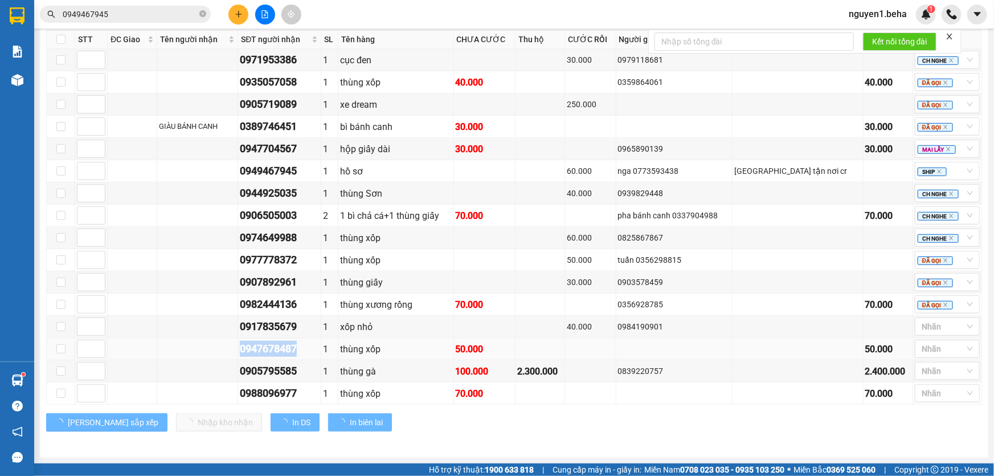
click at [302, 355] on div "0947678487" at bounding box center [279, 349] width 79 height 16
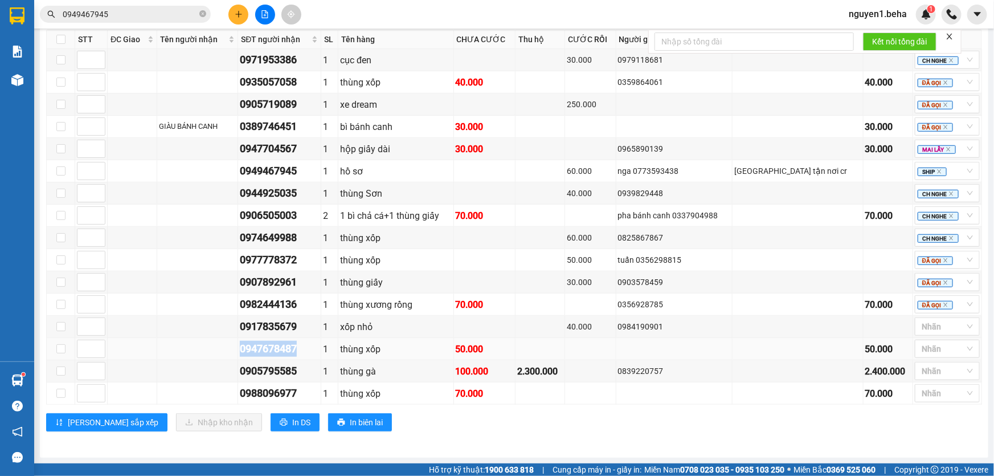
click at [302, 355] on div "0947678487" at bounding box center [279, 349] width 79 height 16
drag, startPoint x: 630, startPoint y: 438, endPoint x: 678, endPoint y: 405, distance: 58.2
click at [631, 438] on div "ĐẮK LẮK Đơn 16 | SL 17 | CR 560.000 | CC 460.000 | Tổng cước 1.020.000 | TH 2.3…" at bounding box center [514, 222] width 936 height 436
click at [935, 326] on div at bounding box center [942, 327] width 48 height 14
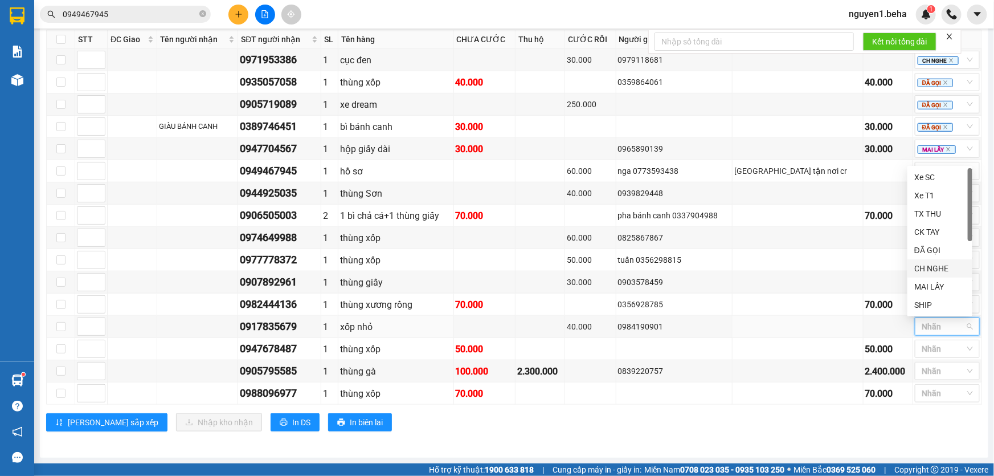
click at [935, 271] on div "CH NGHE" at bounding box center [939, 268] width 51 height 13
click at [923, 355] on div at bounding box center [942, 349] width 48 height 14
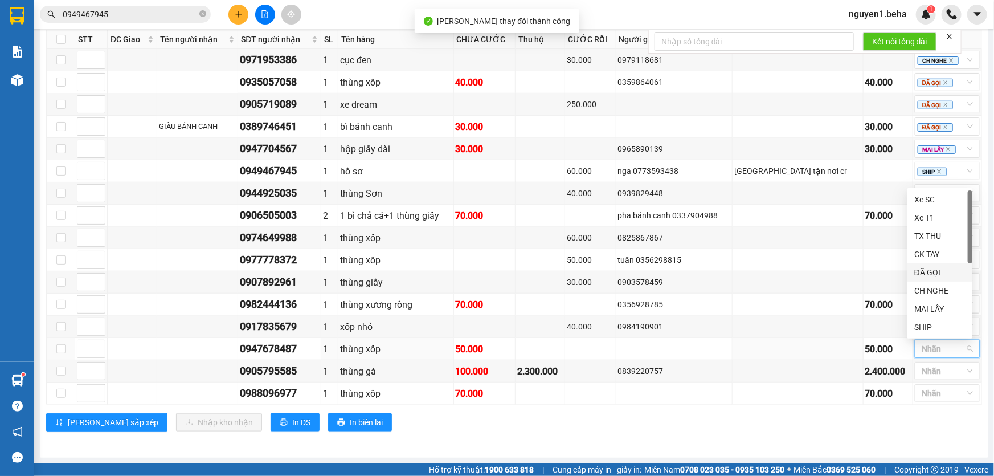
click at [926, 272] on div "ĐÃ GỌI" at bounding box center [939, 272] width 51 height 13
click at [297, 370] on div "0905795585" at bounding box center [279, 371] width 79 height 16
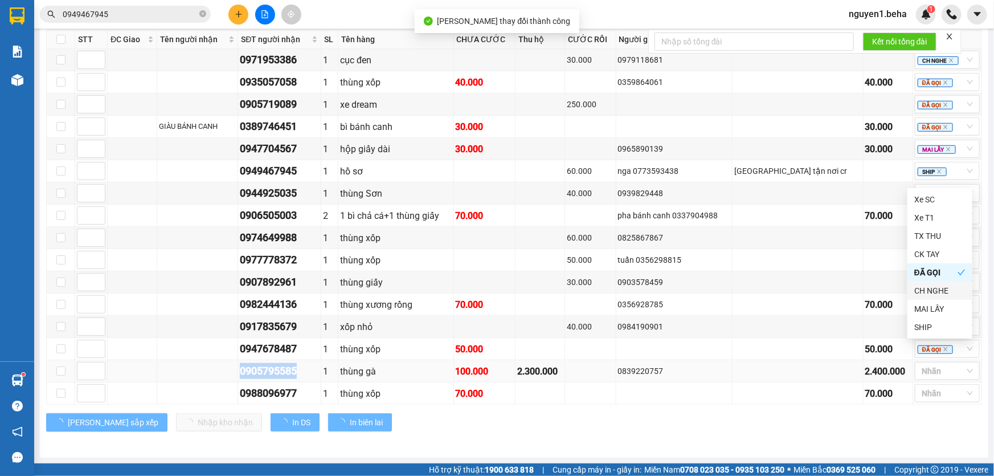
click at [297, 370] on div "0905795585" at bounding box center [279, 371] width 79 height 16
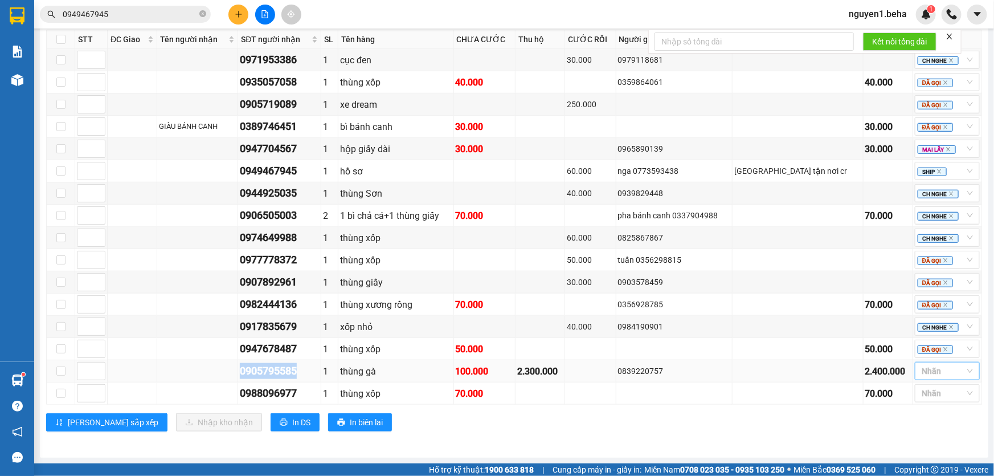
click at [918, 367] on div at bounding box center [942, 371] width 48 height 14
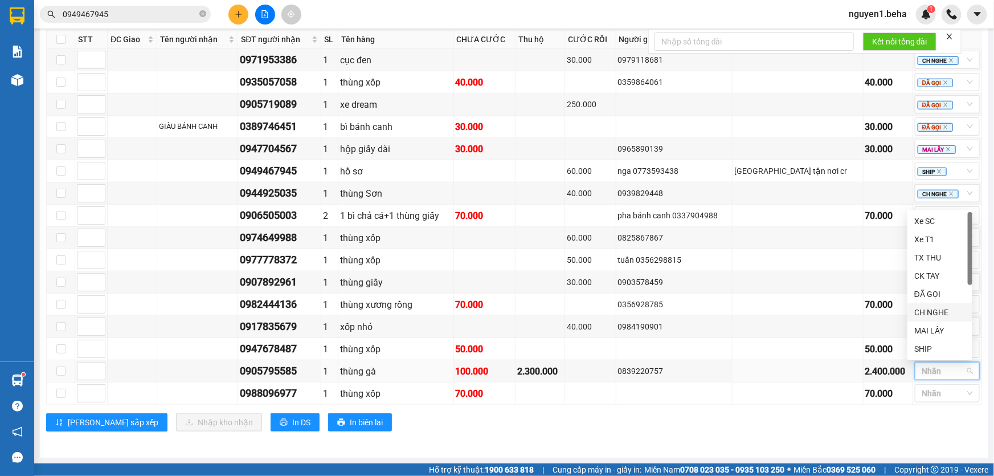
click at [926, 318] on div "CH NGHE" at bounding box center [939, 312] width 51 height 13
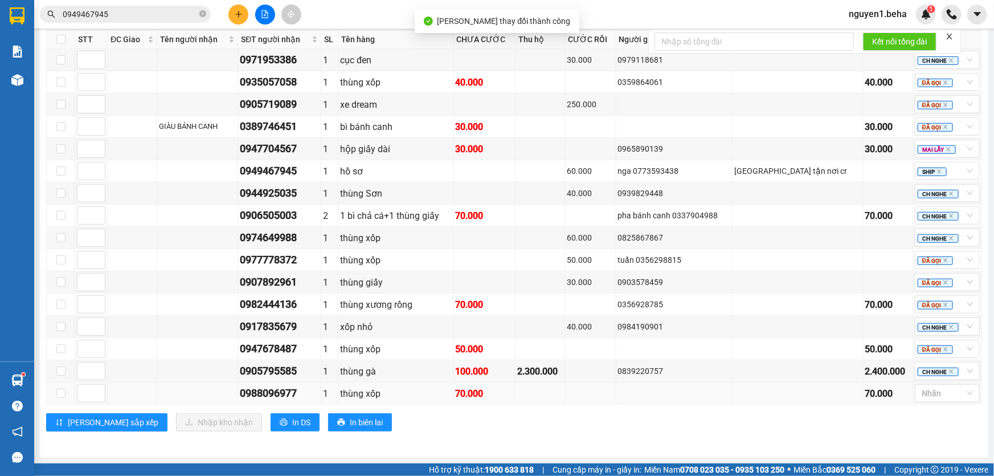
click at [295, 394] on div "0988096977" at bounding box center [279, 393] width 79 height 16
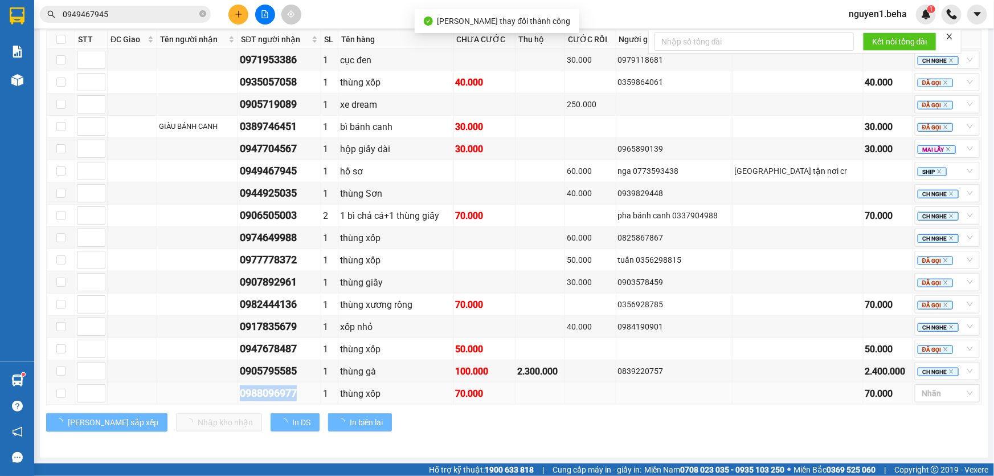
click at [295, 394] on div "0988096977" at bounding box center [279, 393] width 79 height 16
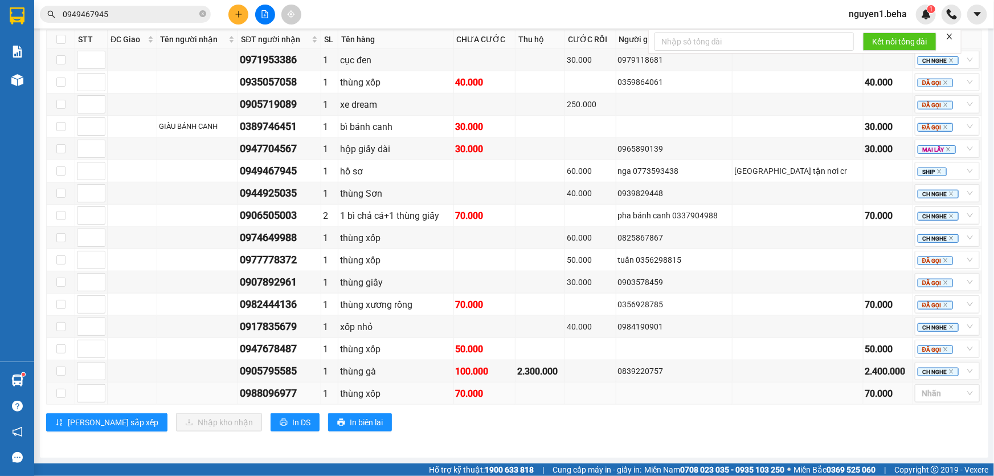
click at [616, 399] on td at bounding box center [590, 393] width 51 height 22
click at [918, 393] on div at bounding box center [942, 393] width 48 height 14
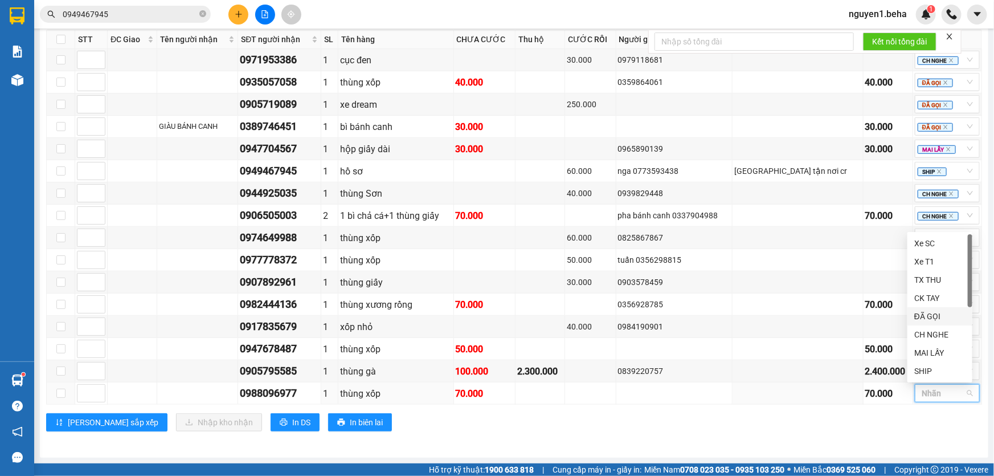
click at [949, 321] on div "ĐÃ GỌI" at bounding box center [939, 316] width 51 height 13
click at [592, 436] on div "ĐẮK LẮK Đơn 16 | SL 17 | CR 560.000 | CC 460.000 | Tổng cước 1.020.000 | TH 2.3…" at bounding box center [514, 222] width 936 height 436
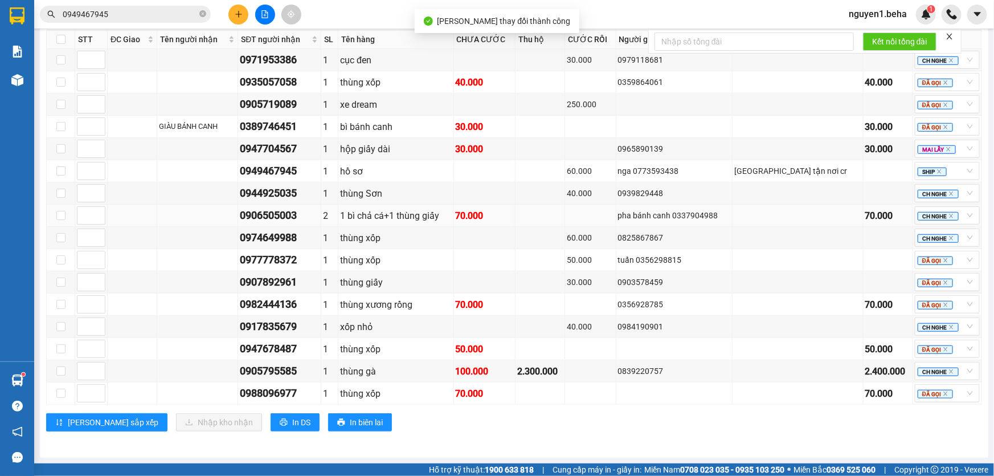
scroll to position [228, 0]
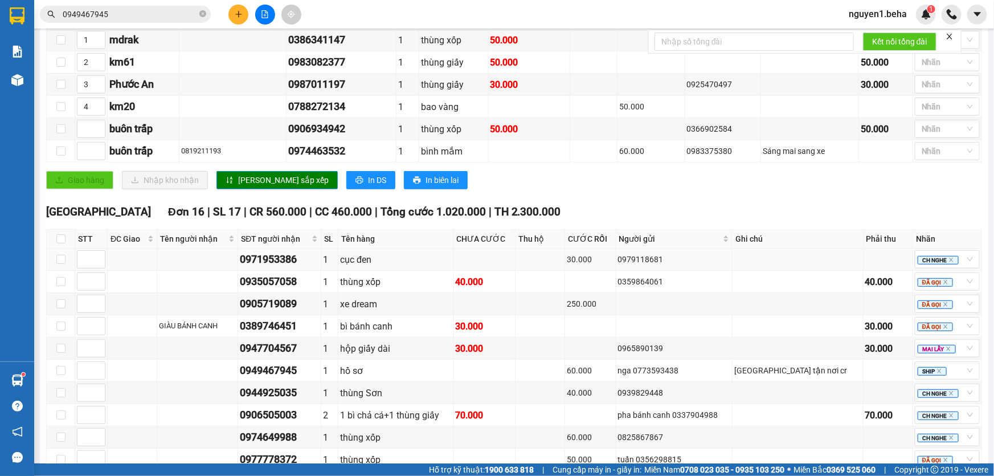
click at [296, 267] on div "0971953386" at bounding box center [279, 259] width 79 height 16
click at [669, 265] on div "0979118681" at bounding box center [674, 259] width 113 height 13
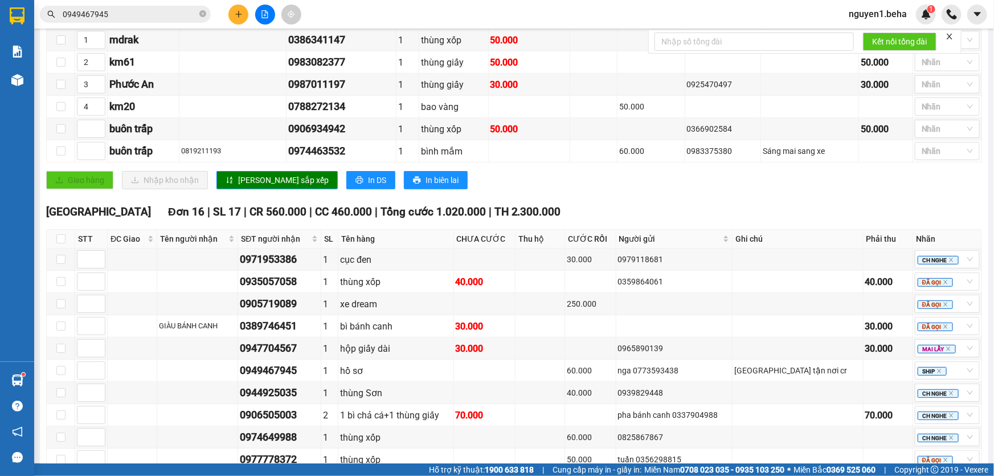
click at [719, 189] on div "Giao hàng Nhập kho nhận Lưu sắp xếp In DS In biên lai" at bounding box center [514, 180] width 936 height 18
click at [292, 400] on div "0944925035" at bounding box center [279, 393] width 79 height 16
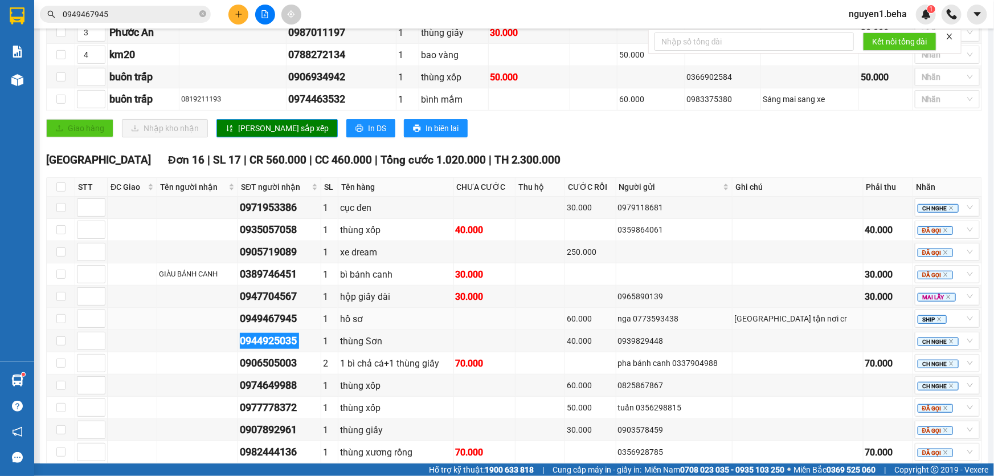
scroll to position [332, 0]
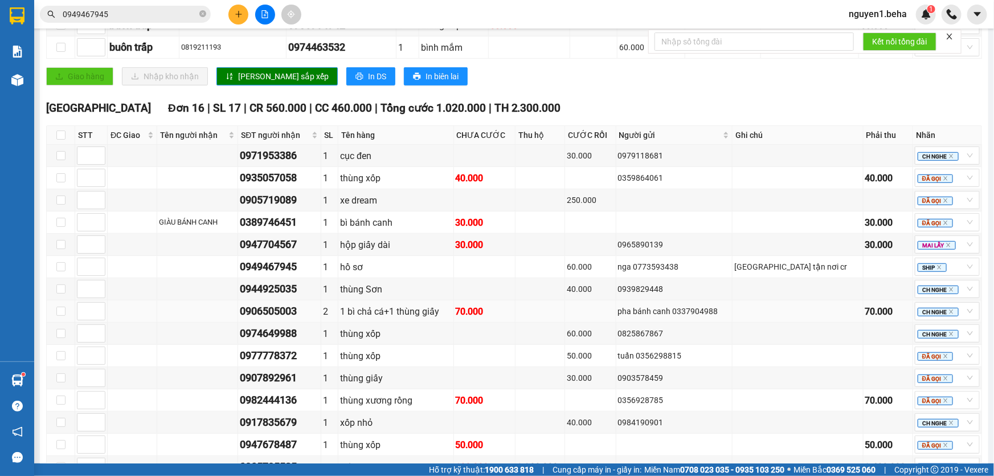
click at [307, 318] on div "0906505003" at bounding box center [279, 311] width 79 height 16
click at [301, 319] on div "0906505003" at bounding box center [279, 311] width 79 height 16
click at [725, 222] on td at bounding box center [674, 222] width 117 height 22
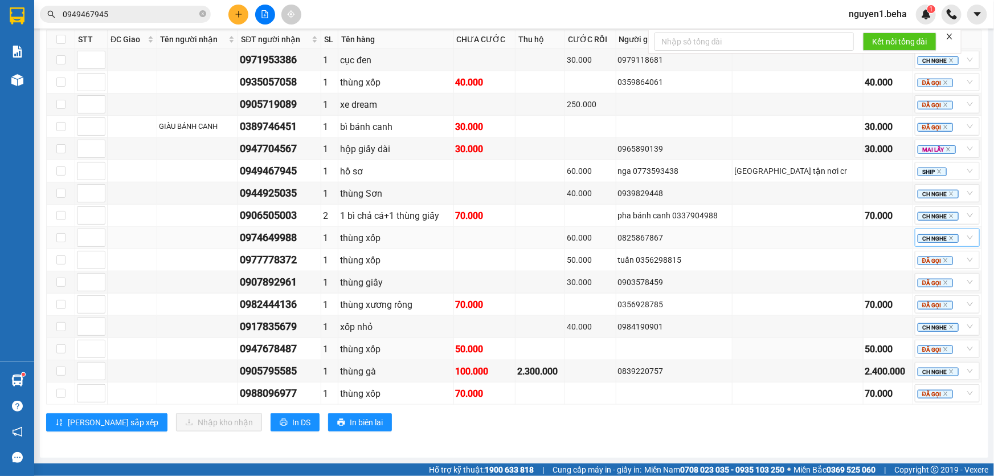
scroll to position [384, 0]
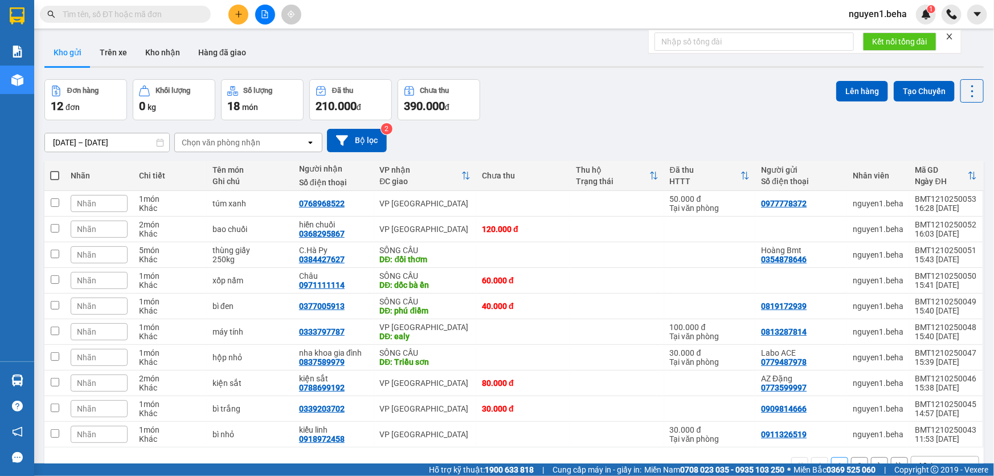
click at [175, 10] on input "text" at bounding box center [130, 14] width 134 height 13
paste input "0949467945"
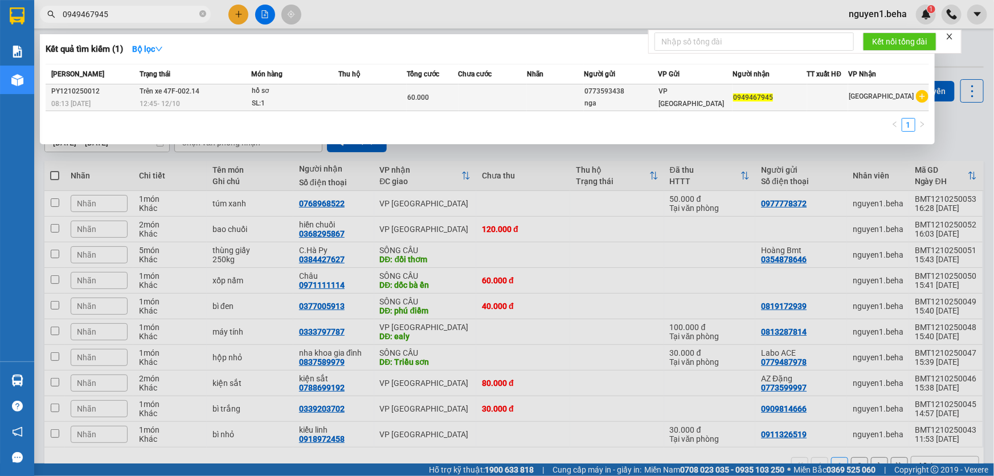
type input "0949467945"
click at [411, 94] on span "60.000" at bounding box center [418, 97] width 22 height 8
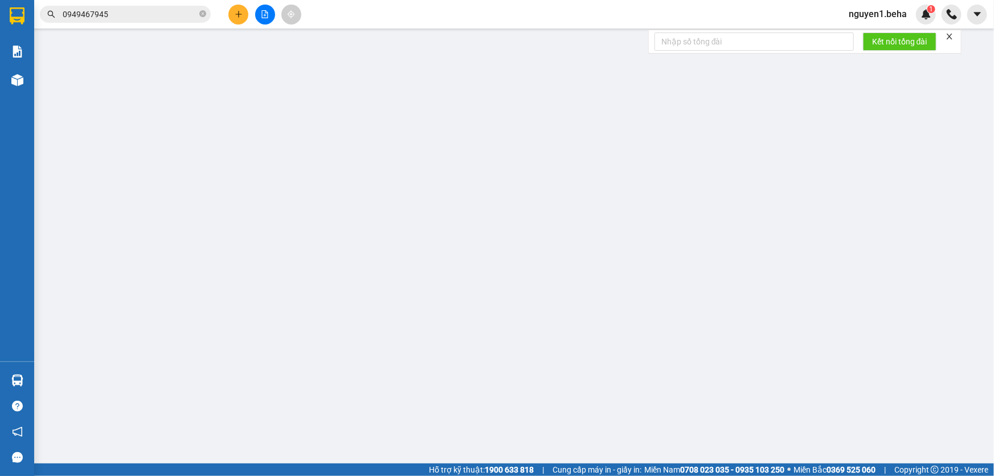
type input "0773593438"
type input "nga"
type input "0949467945"
type input "60.000"
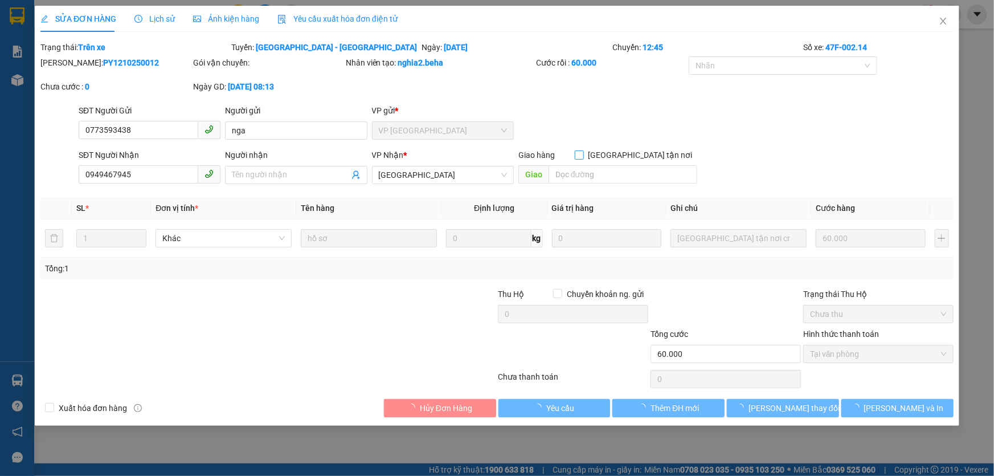
click at [583, 156] on input "[GEOGRAPHIC_DATA] tận nơi" at bounding box center [579, 154] width 8 height 8
checkbox input "true"
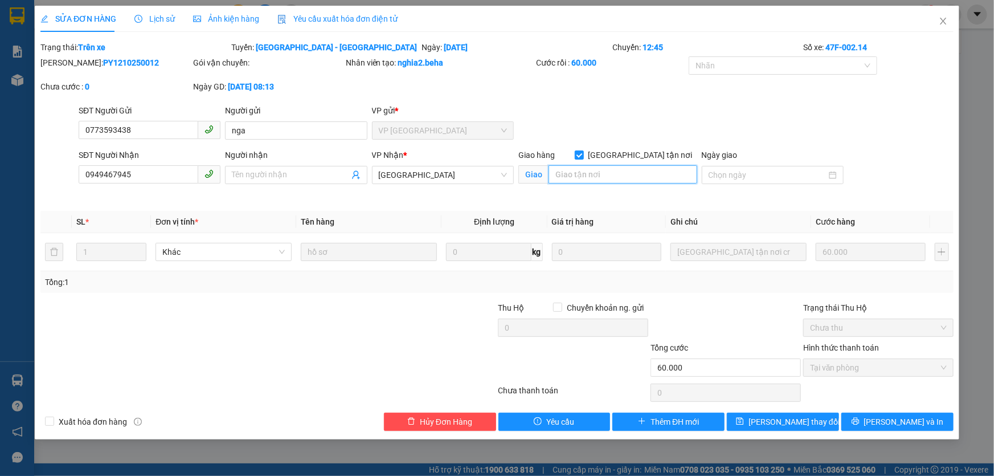
click at [626, 168] on input "search" at bounding box center [623, 174] width 149 height 18
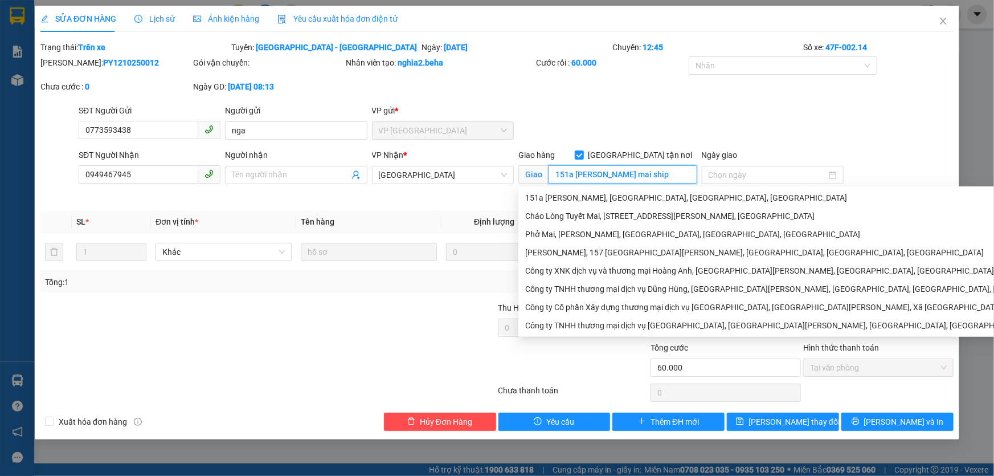
click at [632, 173] on input "151a [PERSON_NAME] mai ship" at bounding box center [623, 174] width 149 height 18
type input "151a [PERSON_NAME], mai ship"
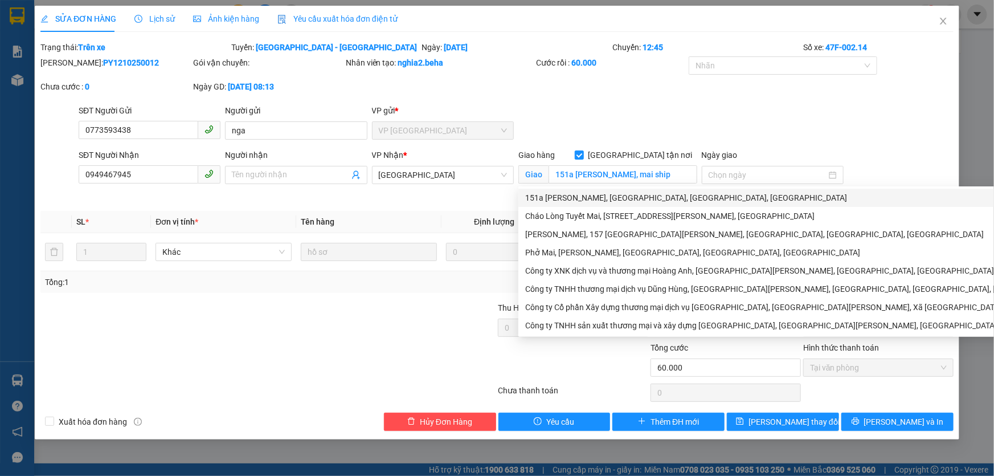
click at [608, 124] on div "SĐT Người Gửi 0773593438 Người gửi nga VP gửi * VP [GEOGRAPHIC_DATA]" at bounding box center [516, 124] width 880 height 40
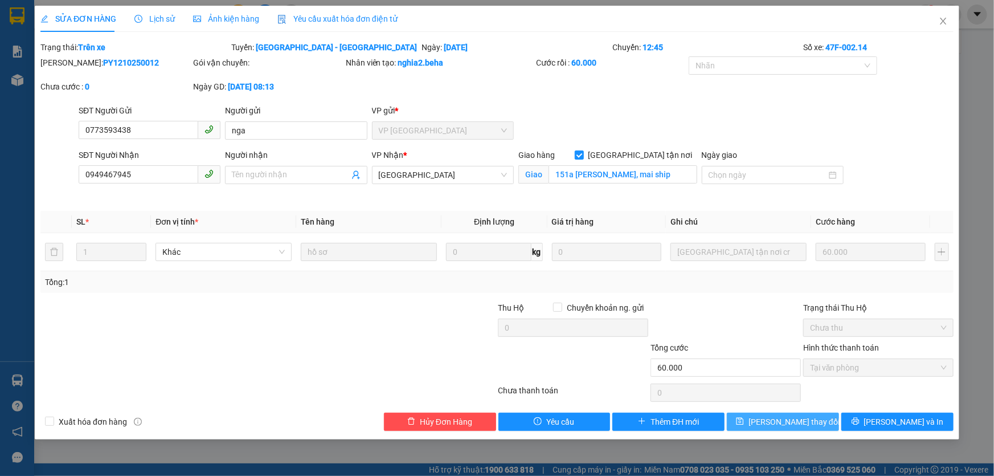
click at [767, 423] on button "[PERSON_NAME] thay đổi" at bounding box center [783, 421] width 112 height 18
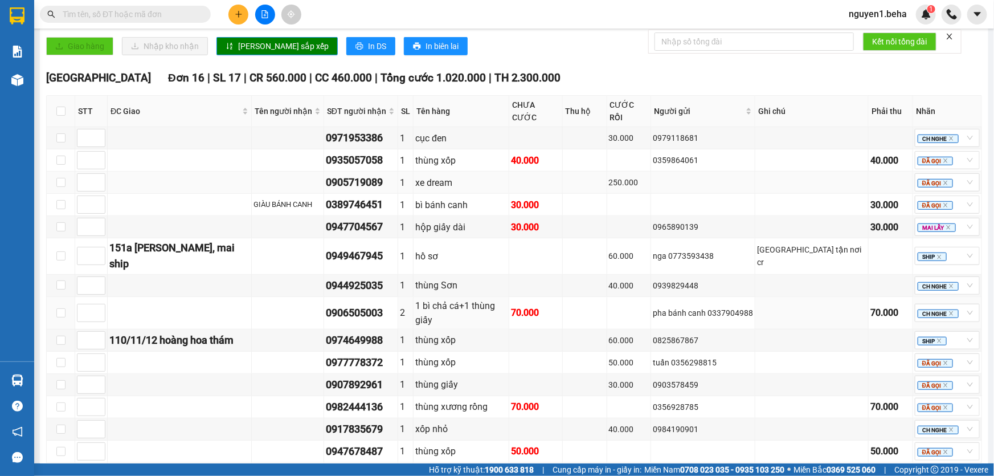
scroll to position [414, 0]
